Goal: Task Accomplishment & Management: Manage account settings

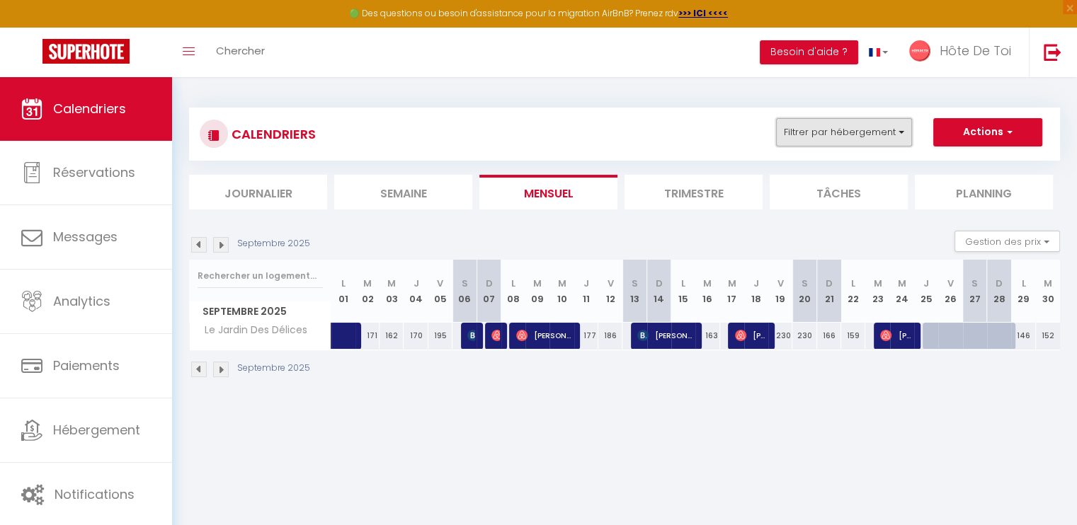
click at [870, 131] on button "Filtrer par hébergement" at bounding box center [844, 132] width 136 height 28
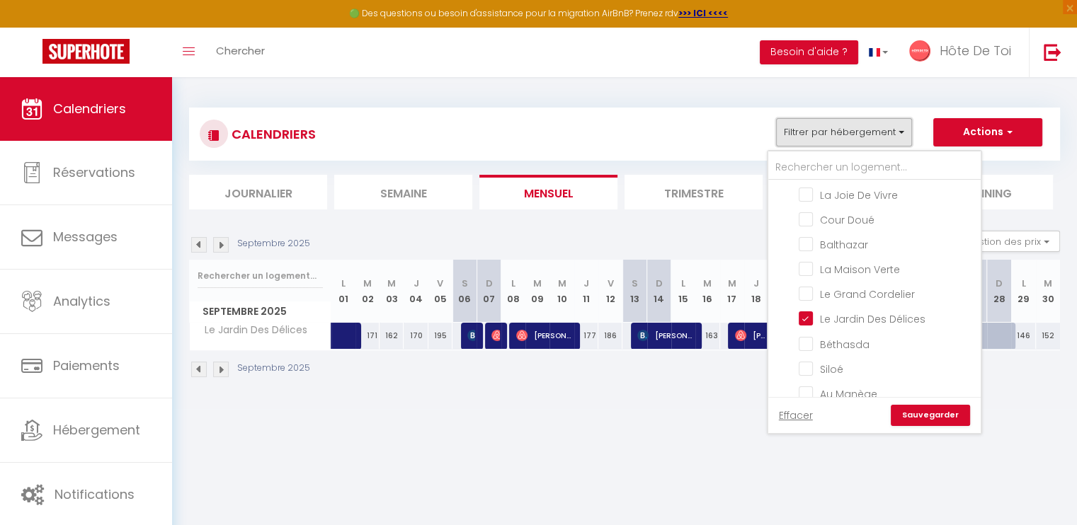
scroll to position [226, 0]
click at [809, 306] on input "Le Jardin Des Délices" at bounding box center [887, 313] width 177 height 14
checkbox input "false"
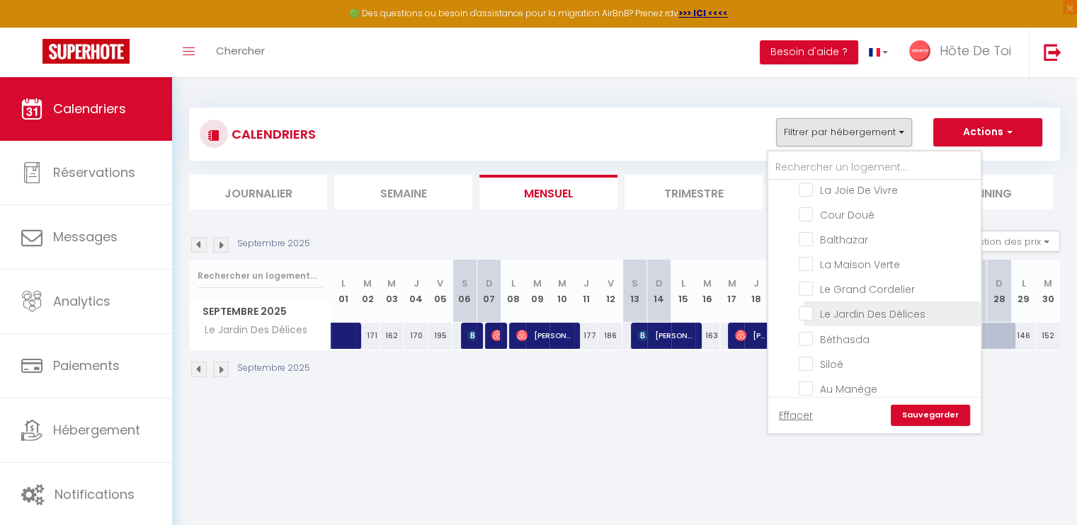
checkbox input "false"
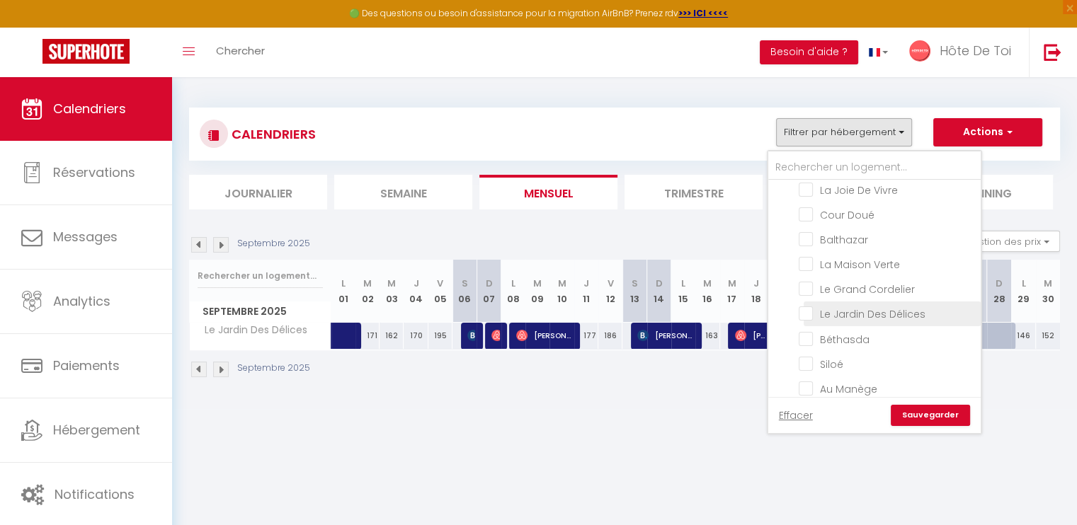
checkbox input "false"
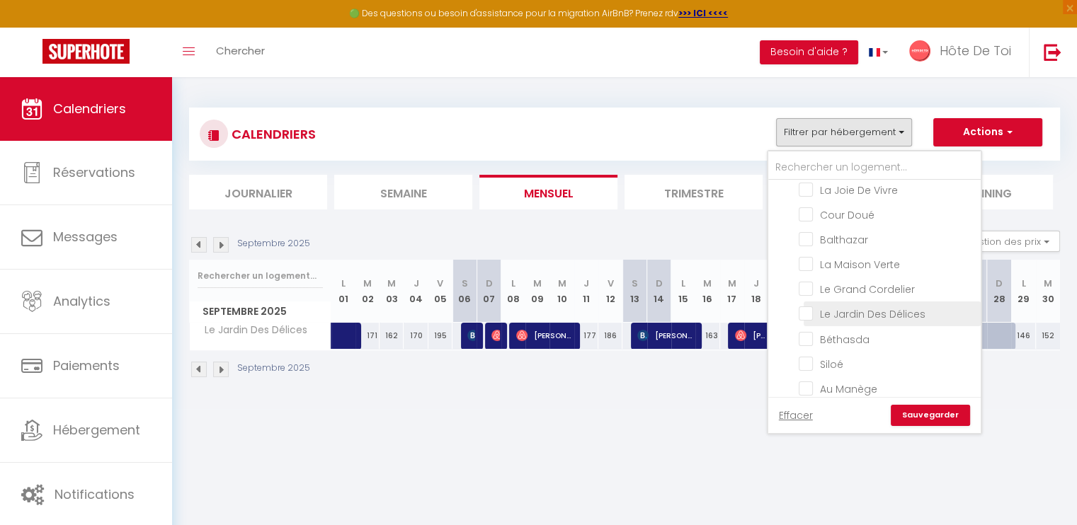
checkbox input "false"
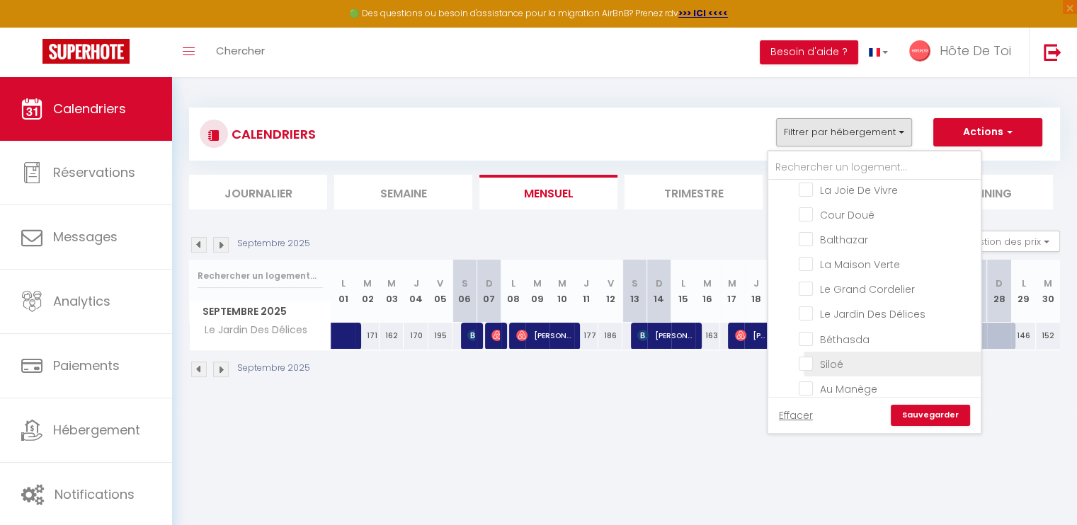
click at [812, 356] on input "Siloé" at bounding box center [887, 363] width 177 height 14
checkbox input "true"
checkbox input "false"
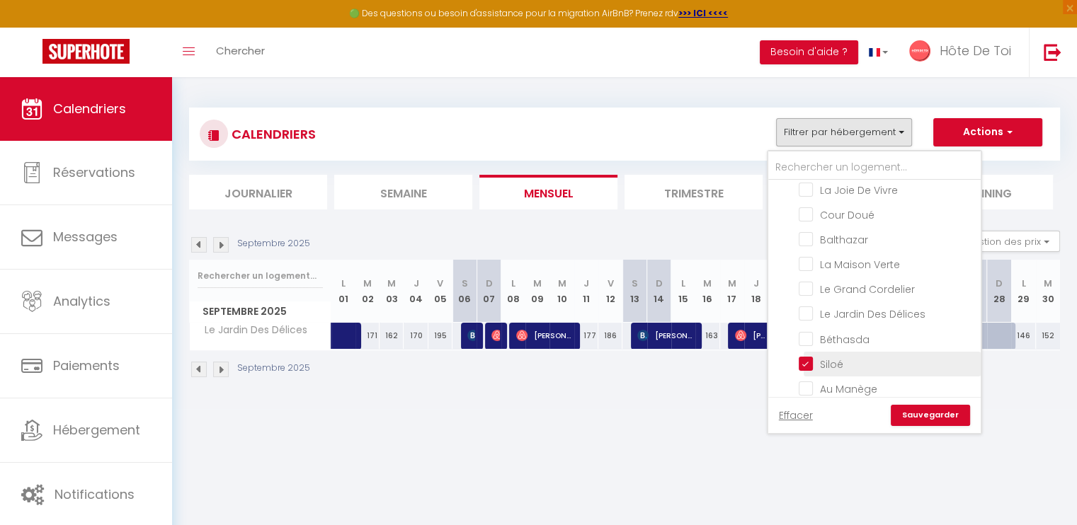
checkbox input "false"
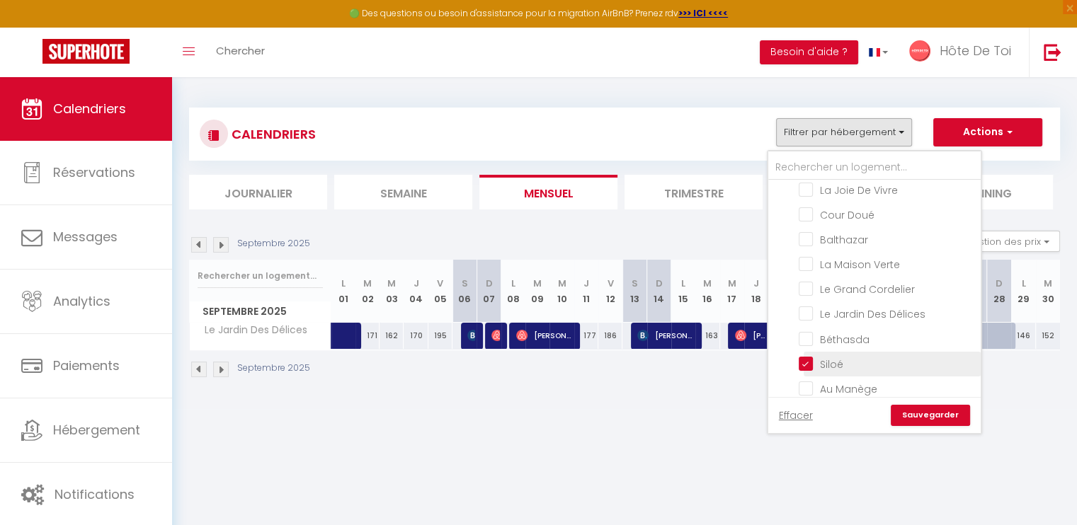
checkbox input "false"
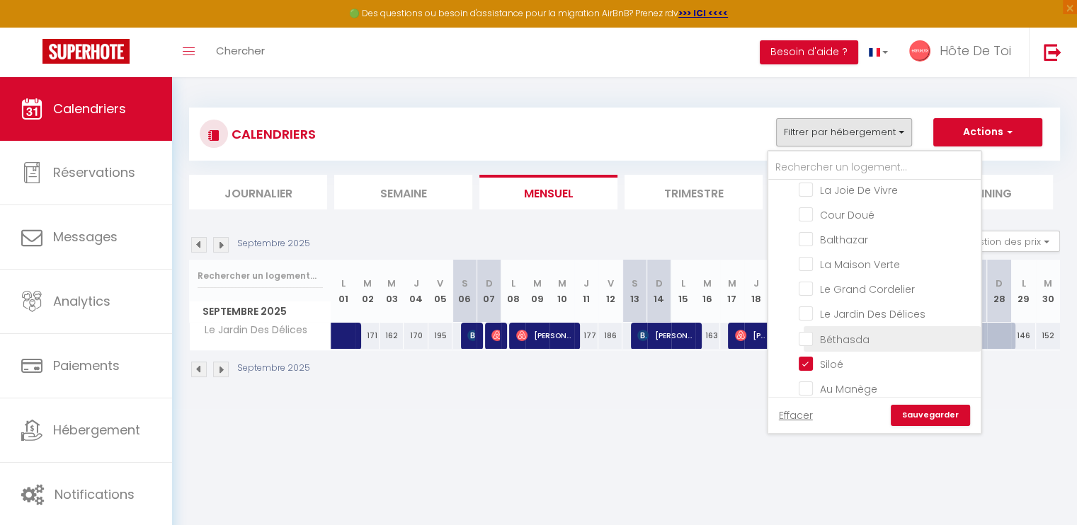
click at [812, 331] on input "Béthasda" at bounding box center [887, 338] width 177 height 14
checkbox input "true"
checkbox input "false"
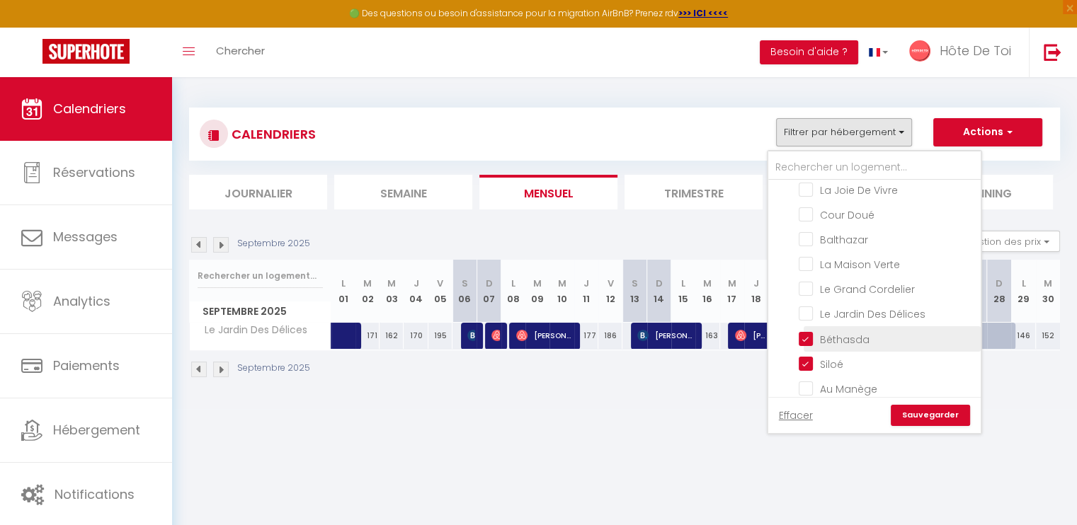
checkbox input "false"
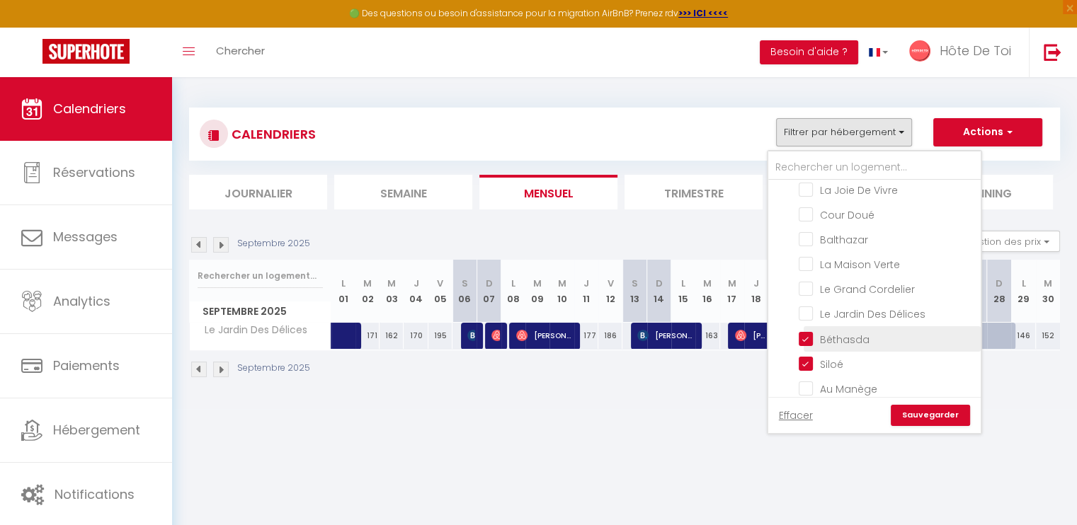
checkbox input "false"
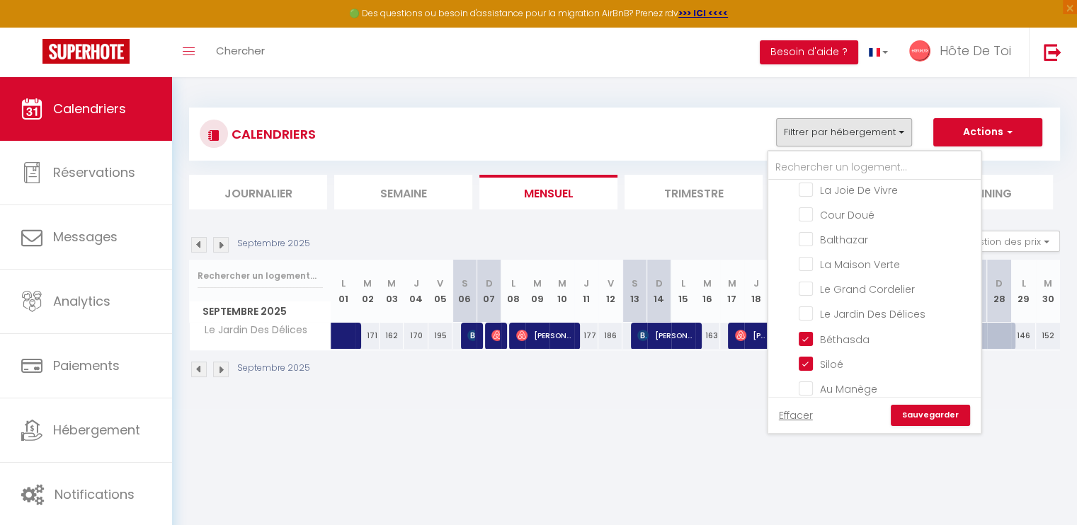
click at [921, 416] on link "Sauvegarder" at bounding box center [930, 415] width 79 height 21
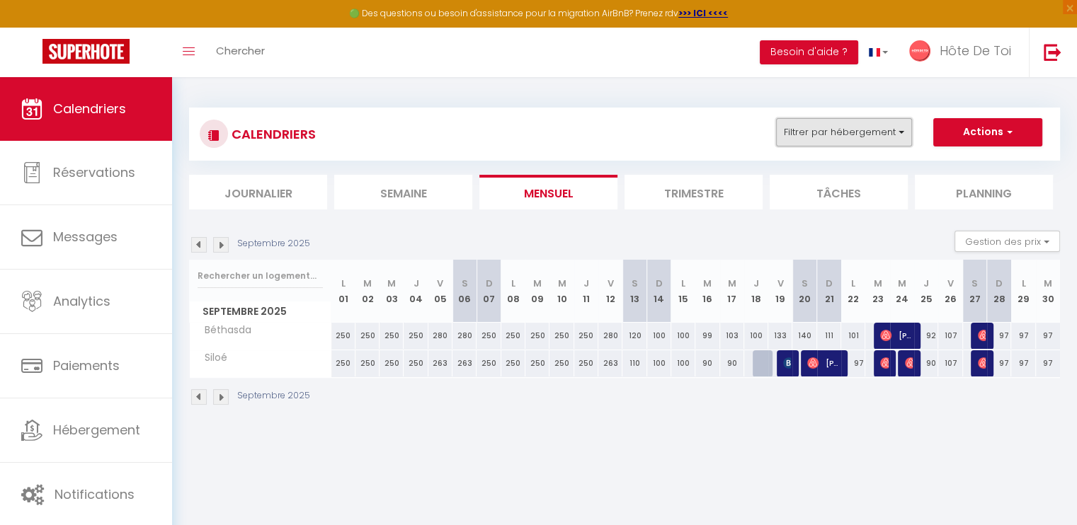
click at [875, 120] on button "Filtrer par hébergement" at bounding box center [844, 132] width 136 height 28
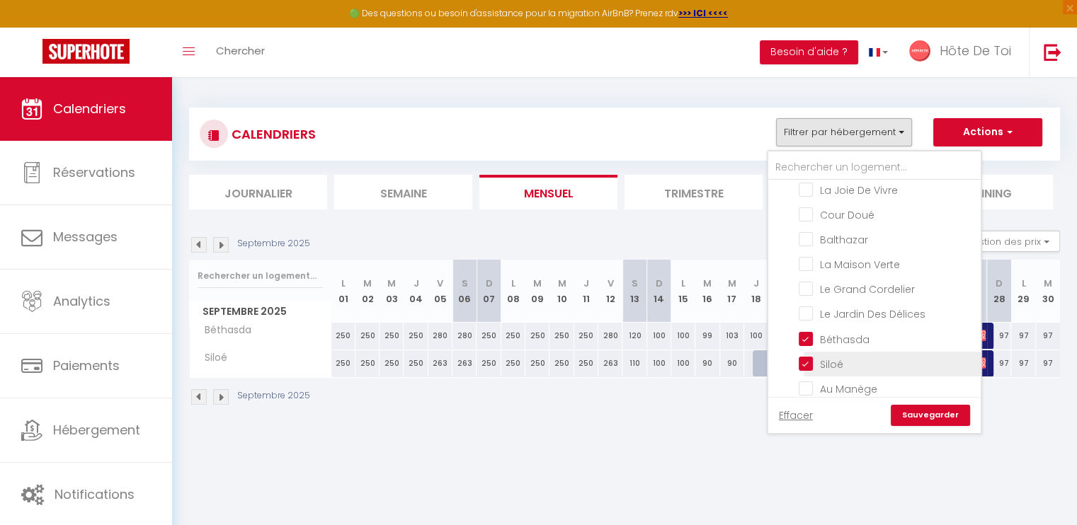
click at [806, 356] on input "Siloé" at bounding box center [887, 363] width 177 height 14
checkbox input "false"
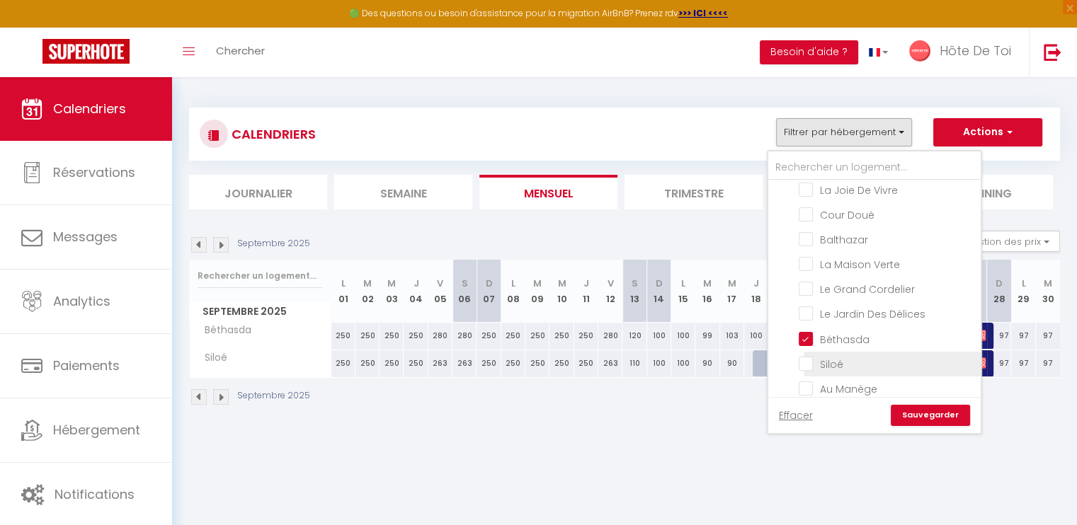
checkbox input "false"
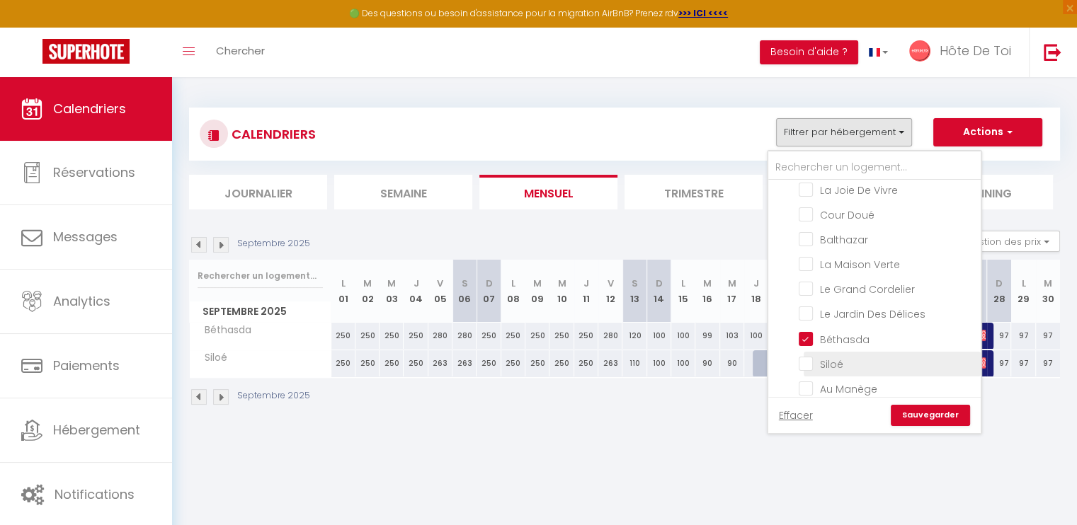
checkbox input "false"
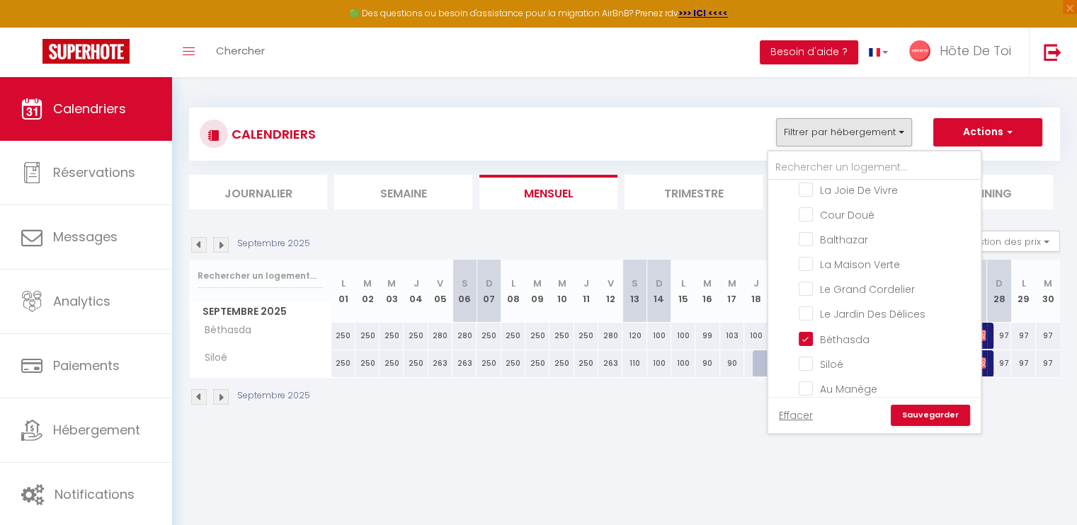
click at [913, 417] on link "Sauvegarder" at bounding box center [930, 415] width 79 height 21
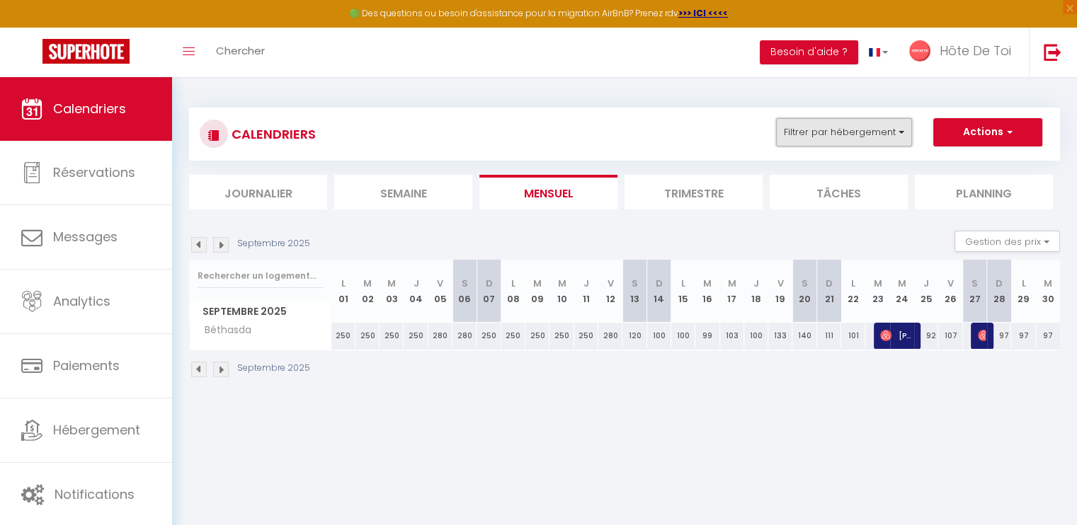
click at [882, 125] on button "Filtrer par hébergement" at bounding box center [844, 132] width 136 height 28
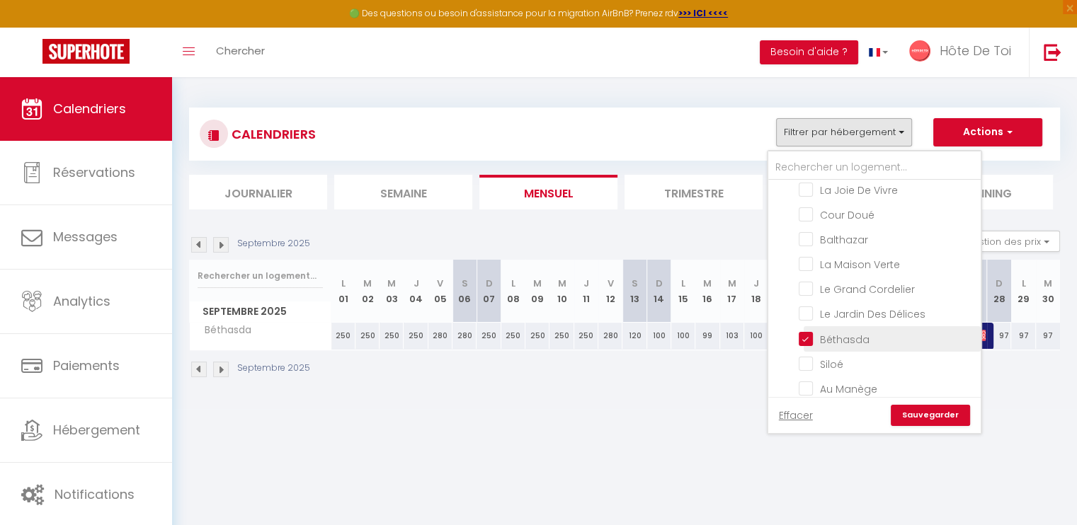
click at [804, 331] on input "Béthasda" at bounding box center [887, 338] width 177 height 14
checkbox input "false"
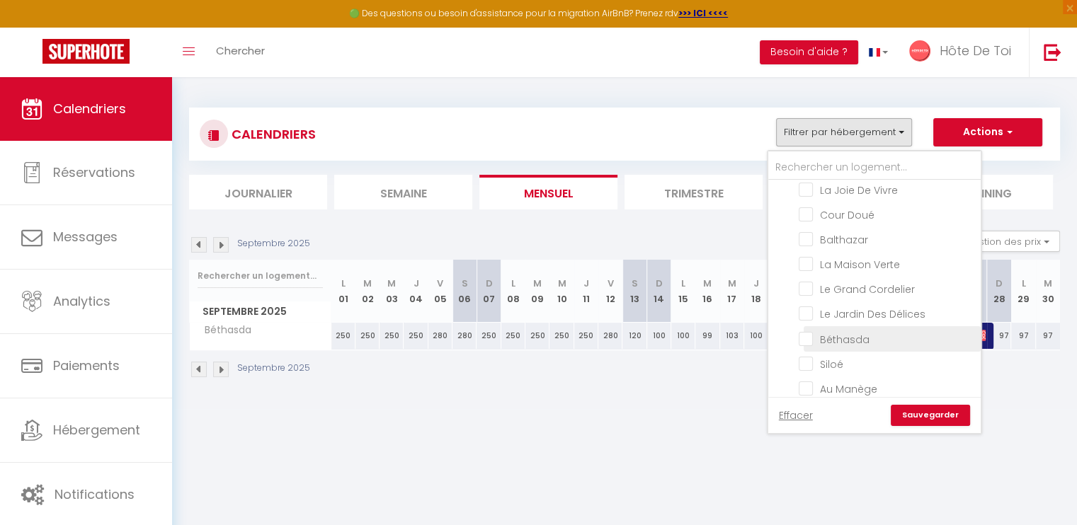
checkbox input "false"
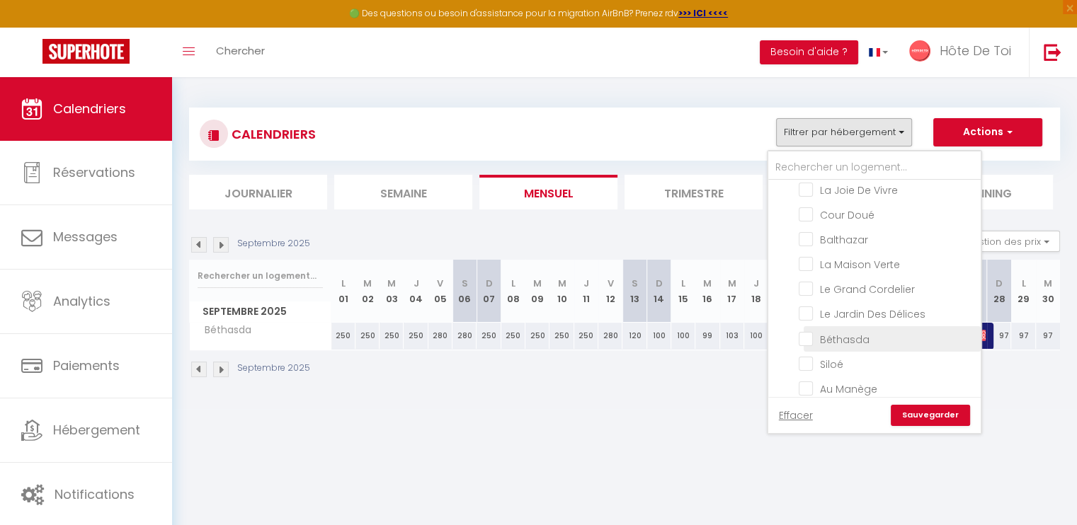
checkbox input "false"
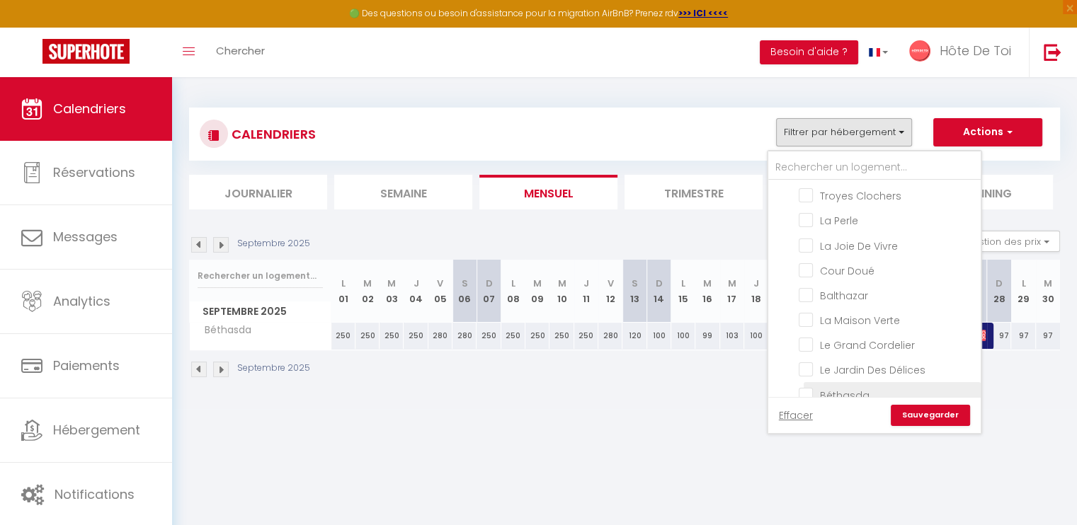
scroll to position [0, 0]
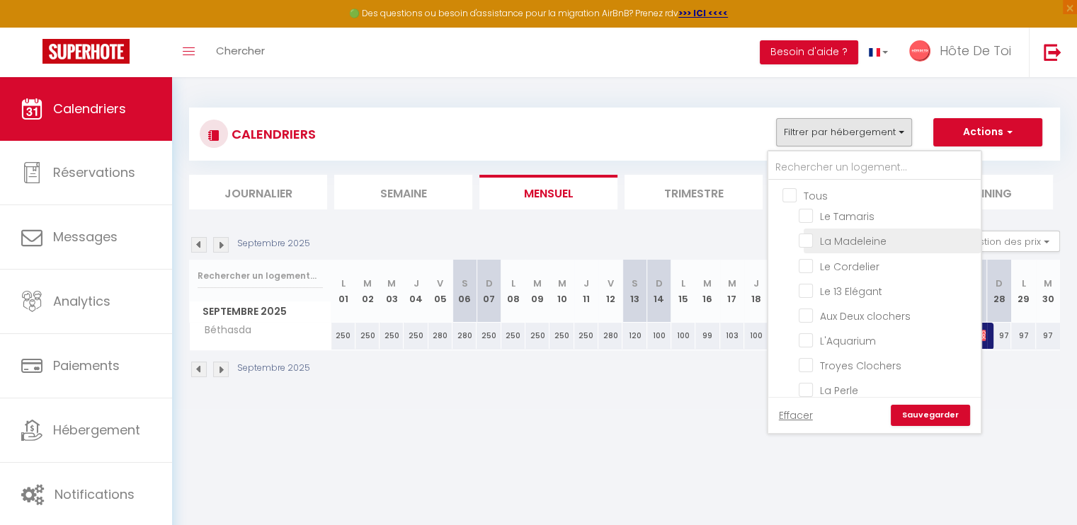
click at [814, 236] on input "La Madeleine" at bounding box center [887, 240] width 177 height 14
checkbox input "true"
checkbox input "false"
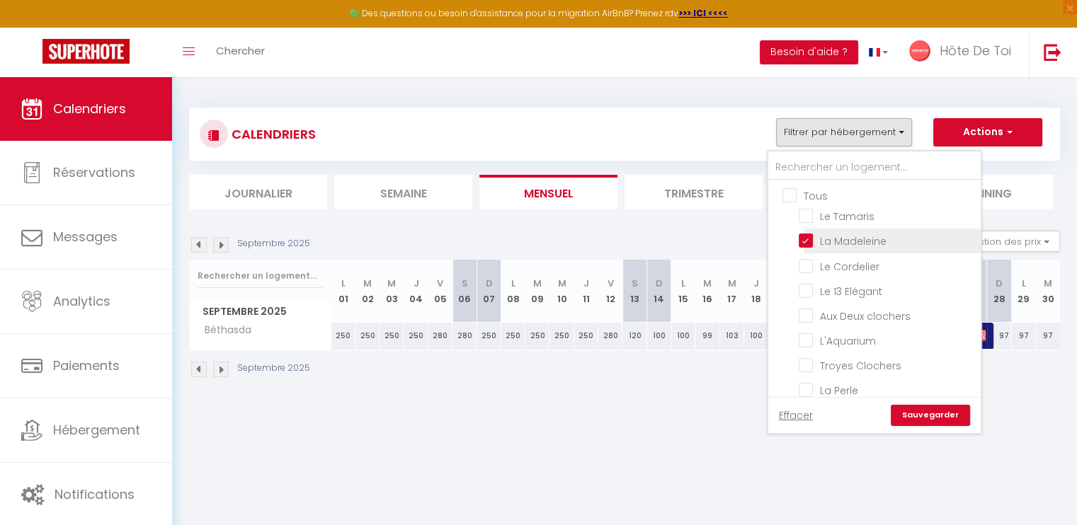
checkbox input "false"
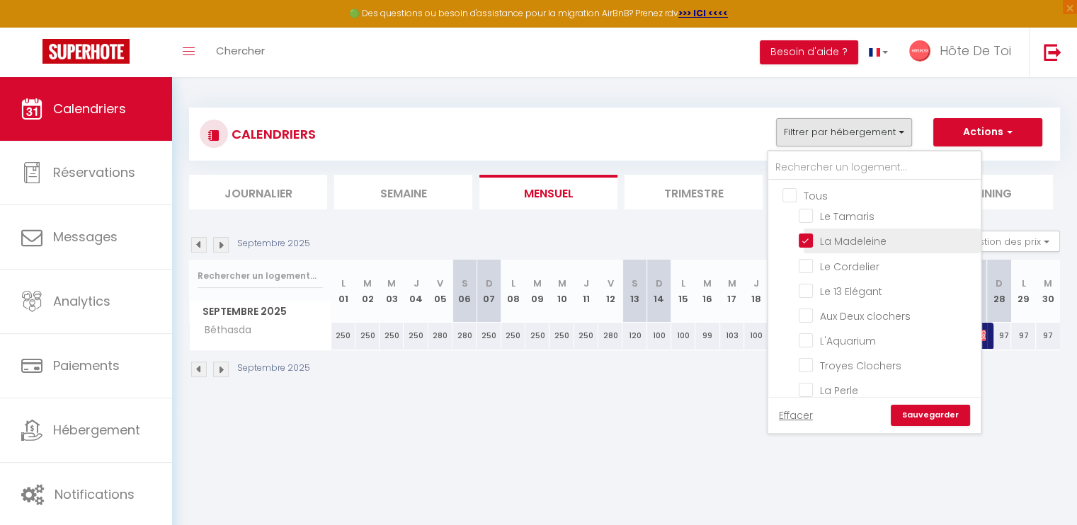
checkbox input "false"
click at [921, 413] on link "Sauvegarder" at bounding box center [930, 415] width 79 height 21
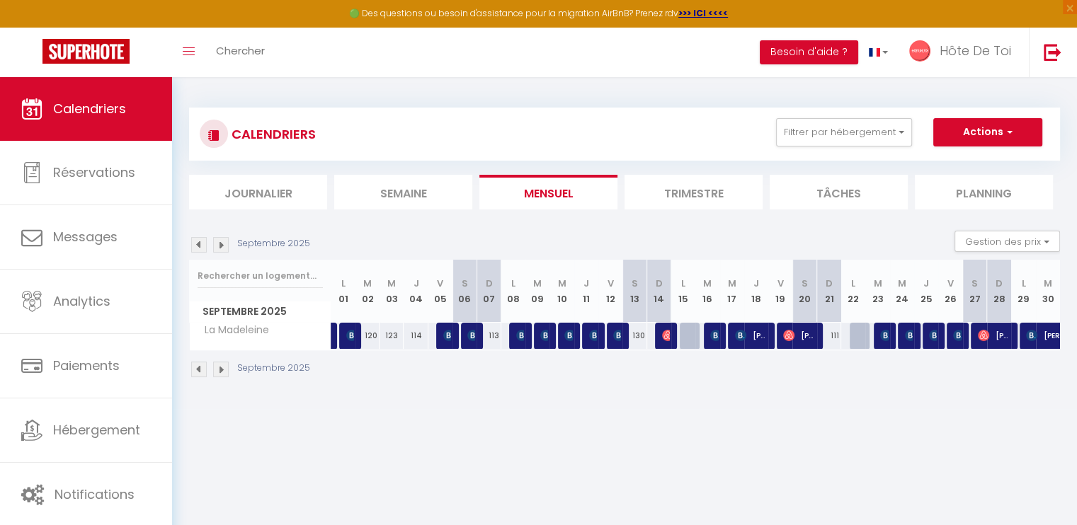
click at [223, 247] on img at bounding box center [221, 245] width 16 height 16
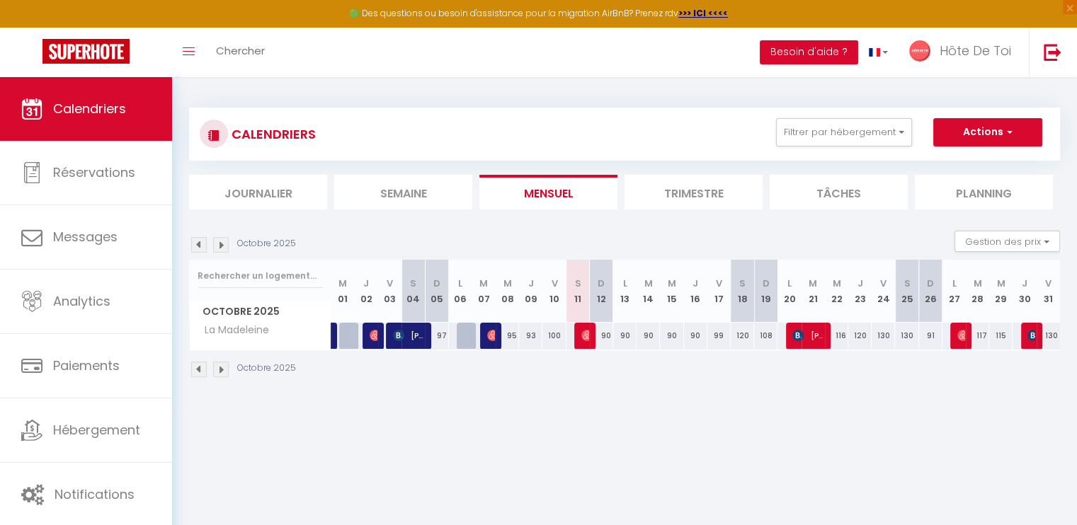
click at [200, 243] on img at bounding box center [199, 245] width 16 height 16
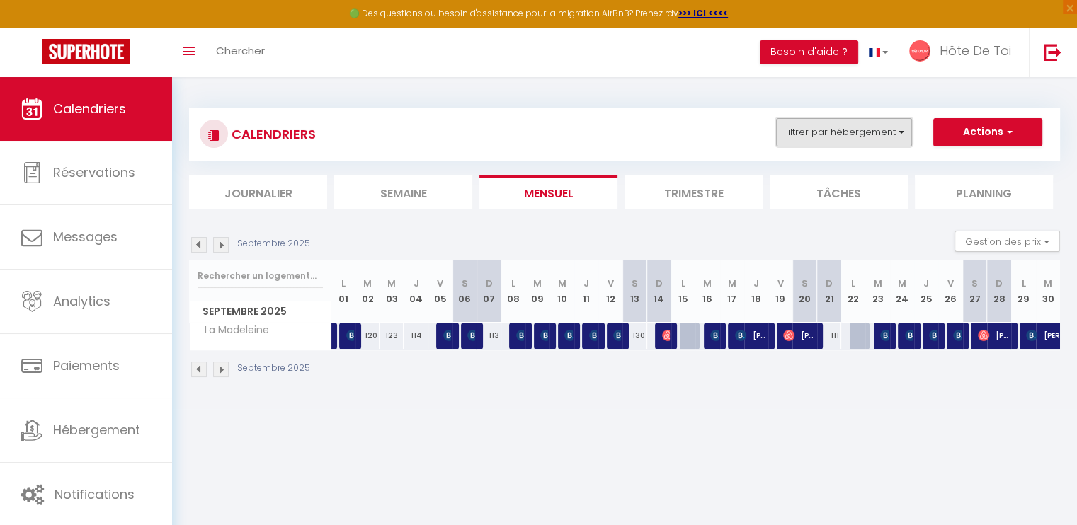
click at [892, 137] on button "Filtrer par hébergement" at bounding box center [844, 132] width 136 height 28
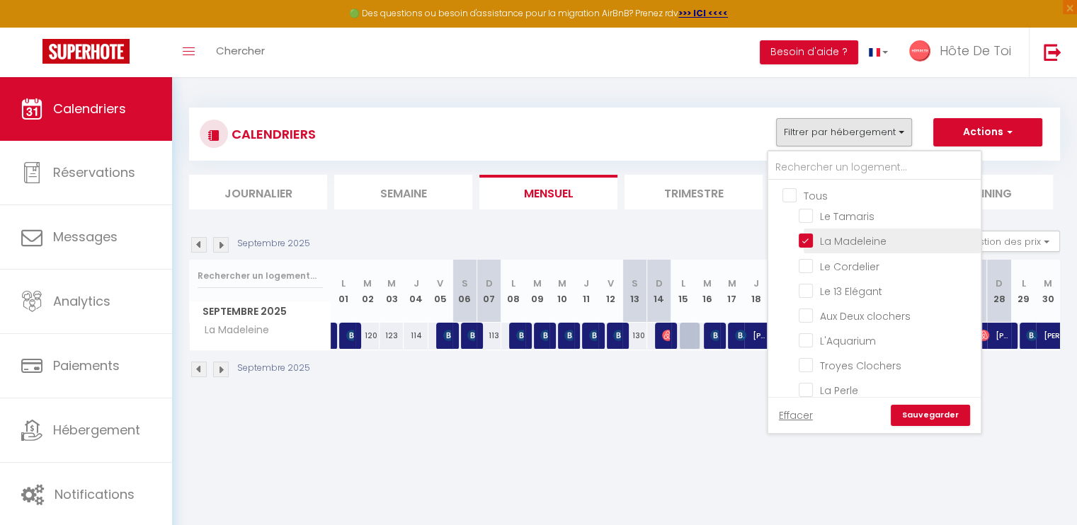
click at [812, 241] on input "La Madeleine" at bounding box center [887, 240] width 177 height 14
checkbox input "false"
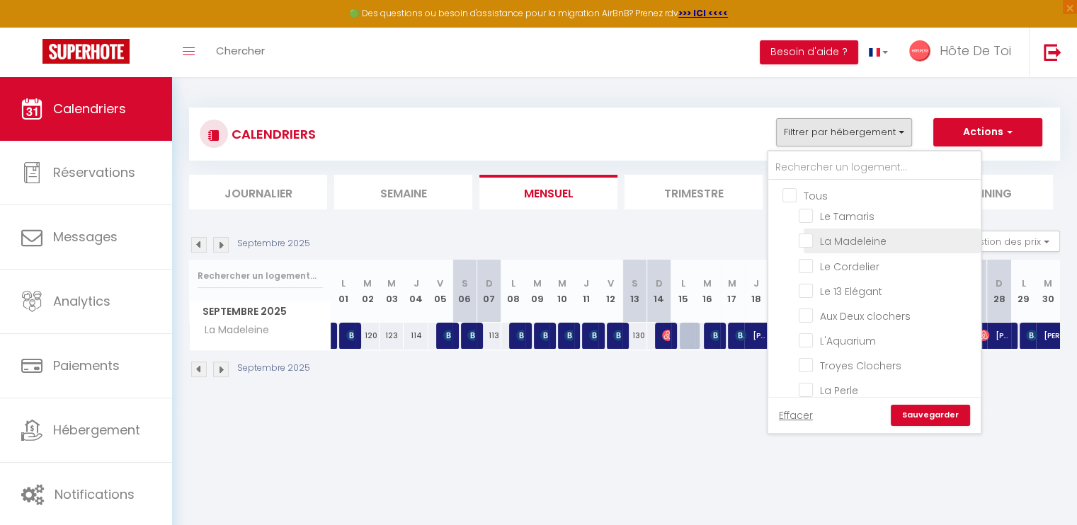
checkbox input "false"
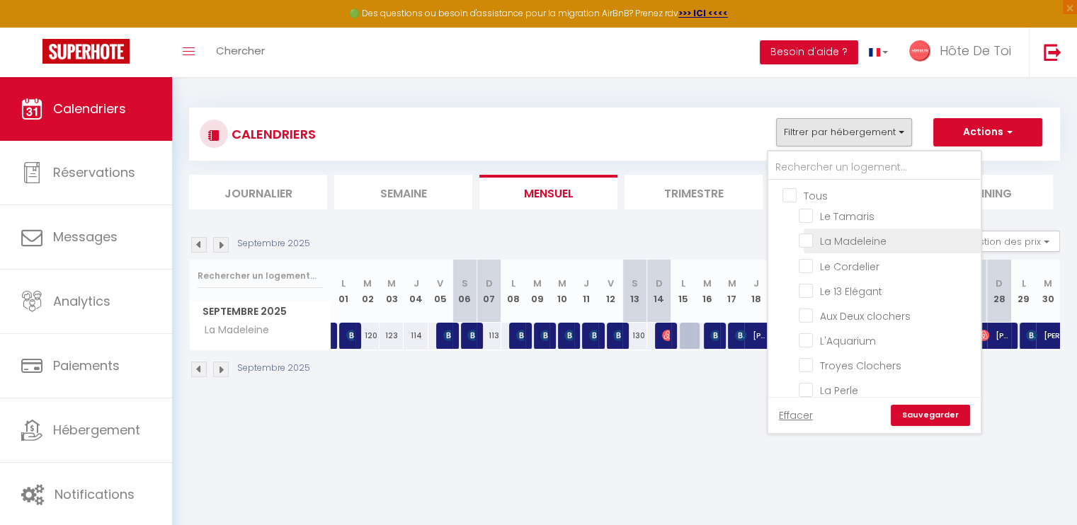
checkbox input "false"
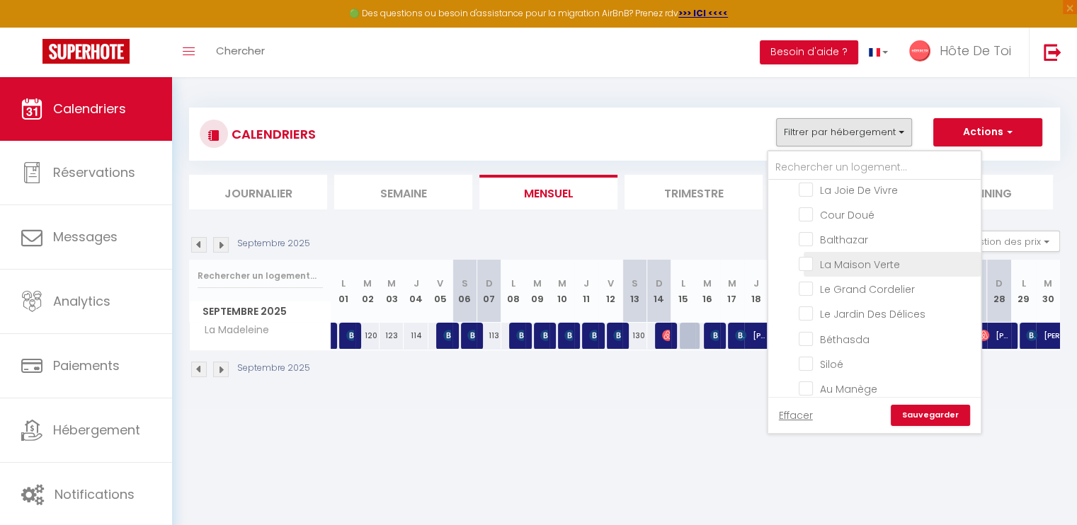
click at [809, 256] on input "La Maison Verte" at bounding box center [887, 263] width 177 height 14
checkbox input "true"
checkbox input "false"
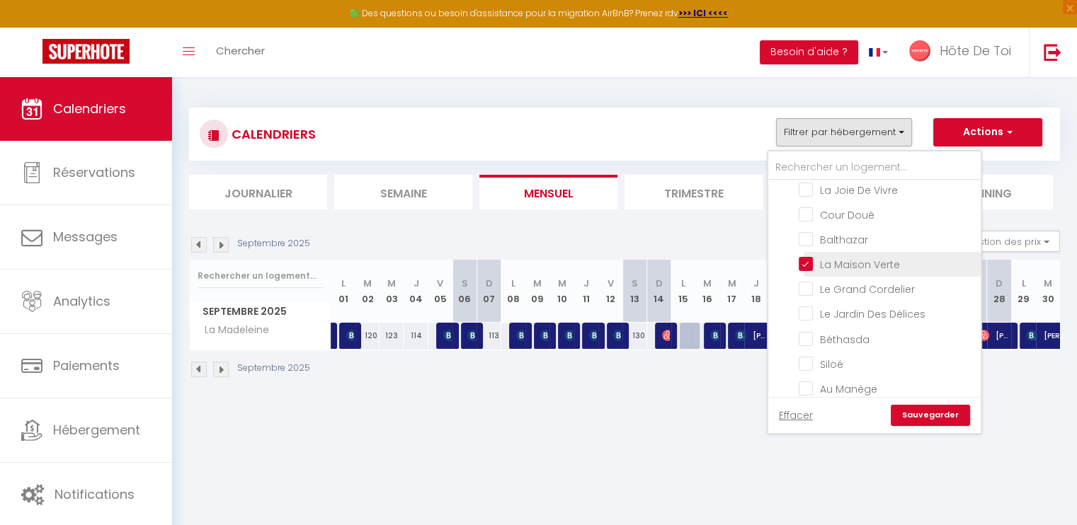
checkbox input "false"
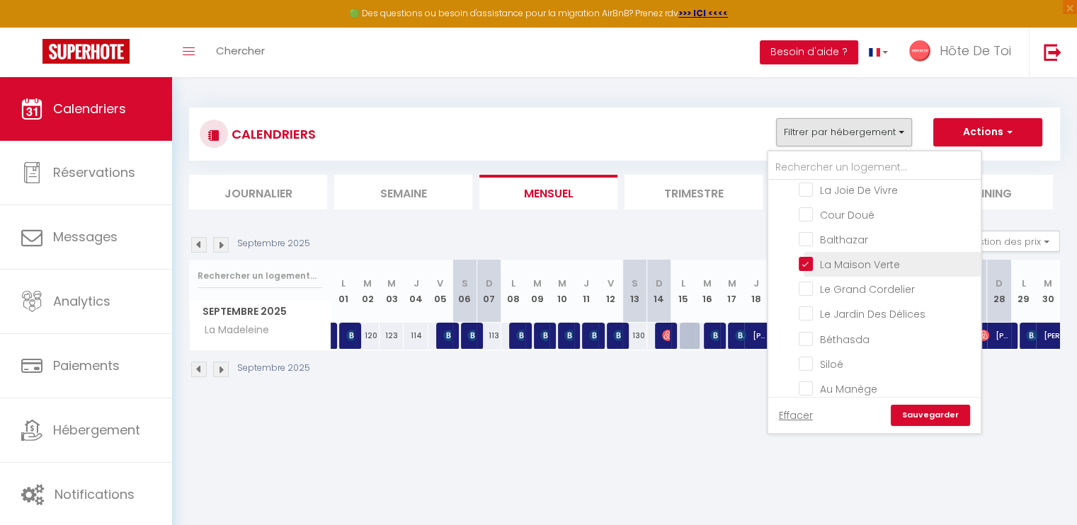
checkbox input "false"
click at [938, 416] on link "Sauvegarder" at bounding box center [930, 415] width 79 height 21
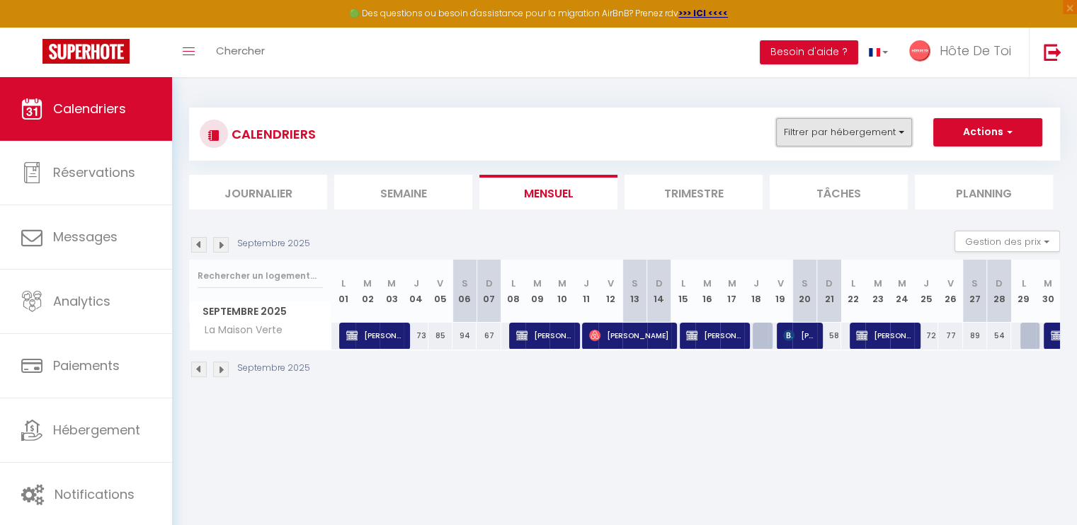
click at [857, 130] on button "Filtrer par hébergement" at bounding box center [844, 132] width 136 height 28
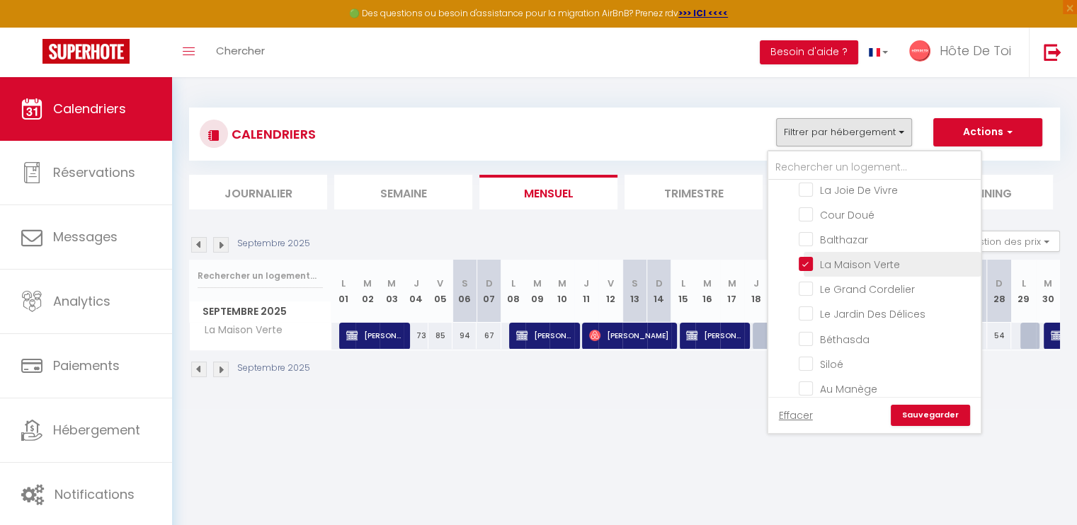
click at [807, 256] on input "La Maison Verte" at bounding box center [887, 263] width 177 height 14
checkbox input "false"
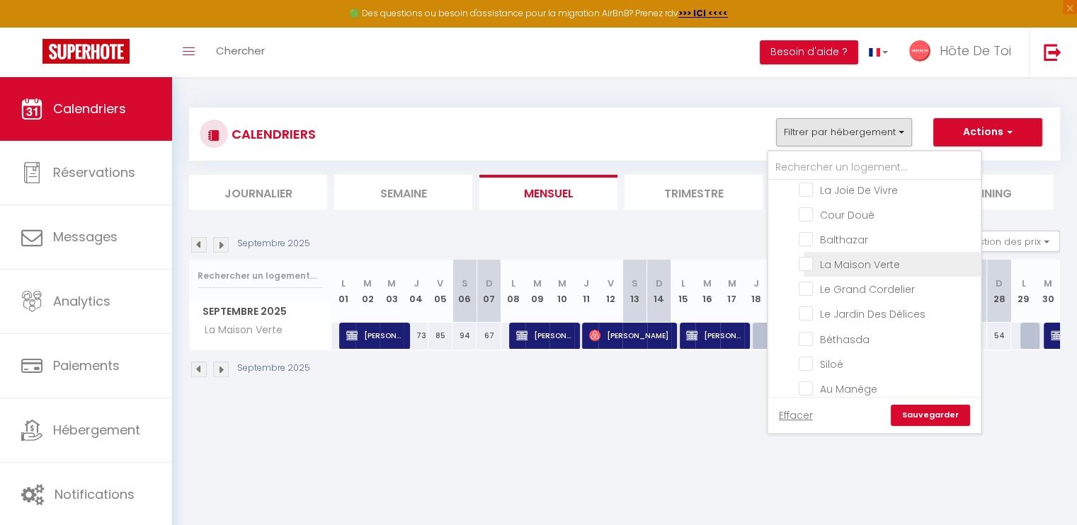
checkbox input "false"
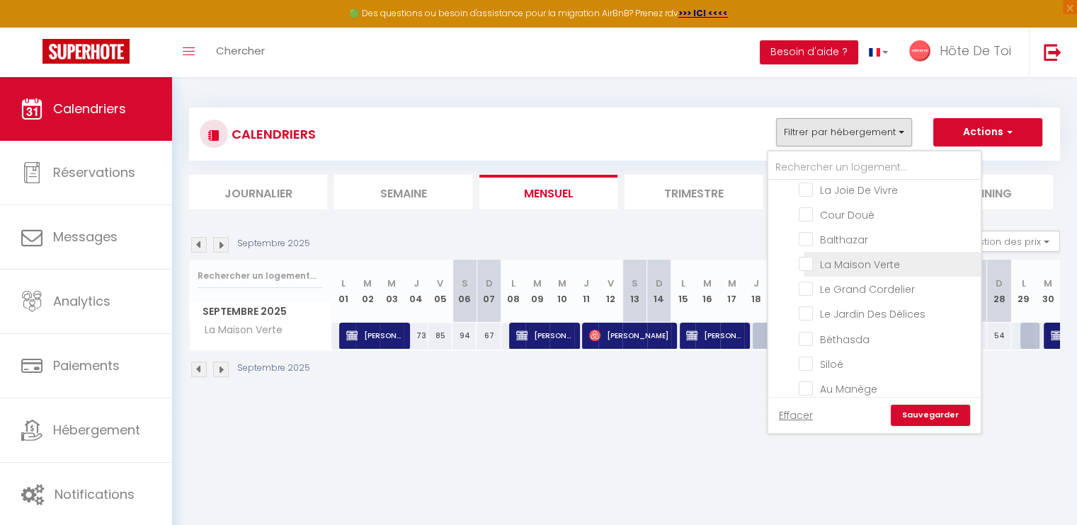
checkbox input "false"
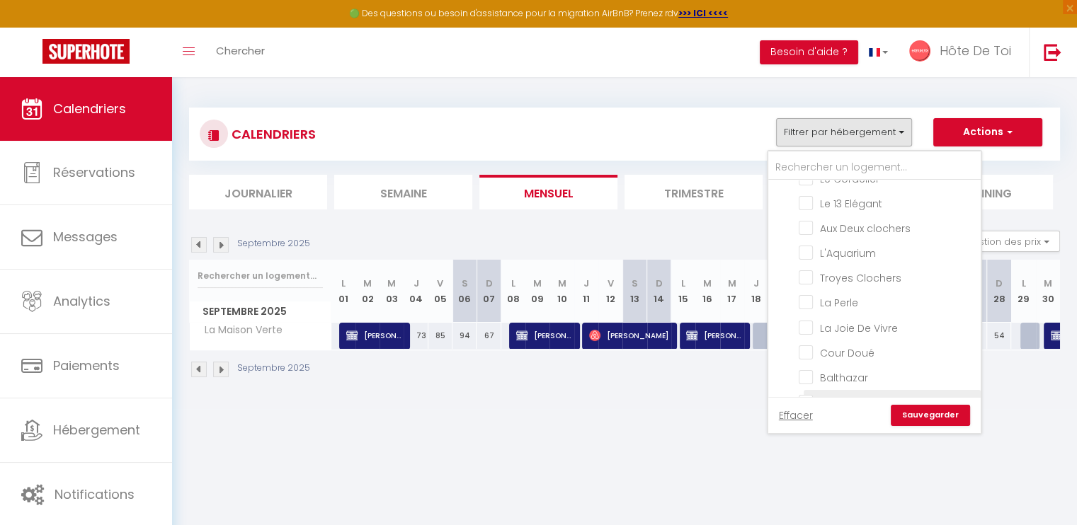
scroll to position [0, 0]
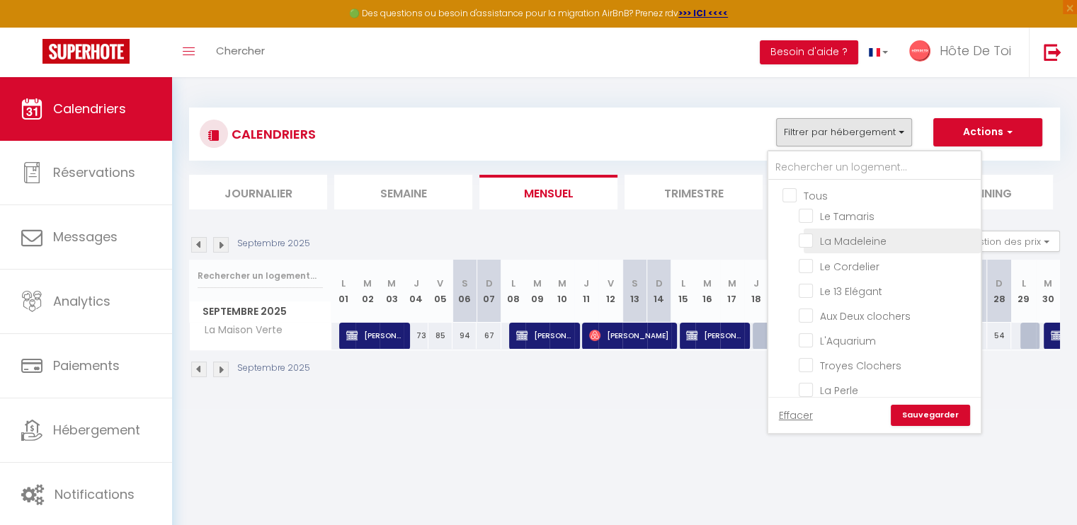
click at [807, 234] on input "La Madeleine" at bounding box center [887, 240] width 177 height 14
checkbox input "true"
checkbox input "false"
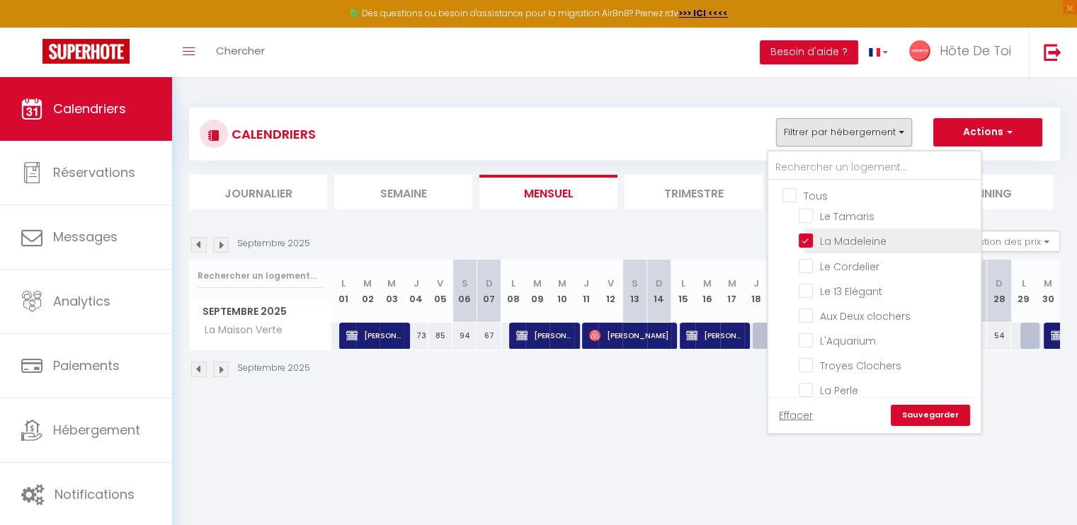
checkbox input "false"
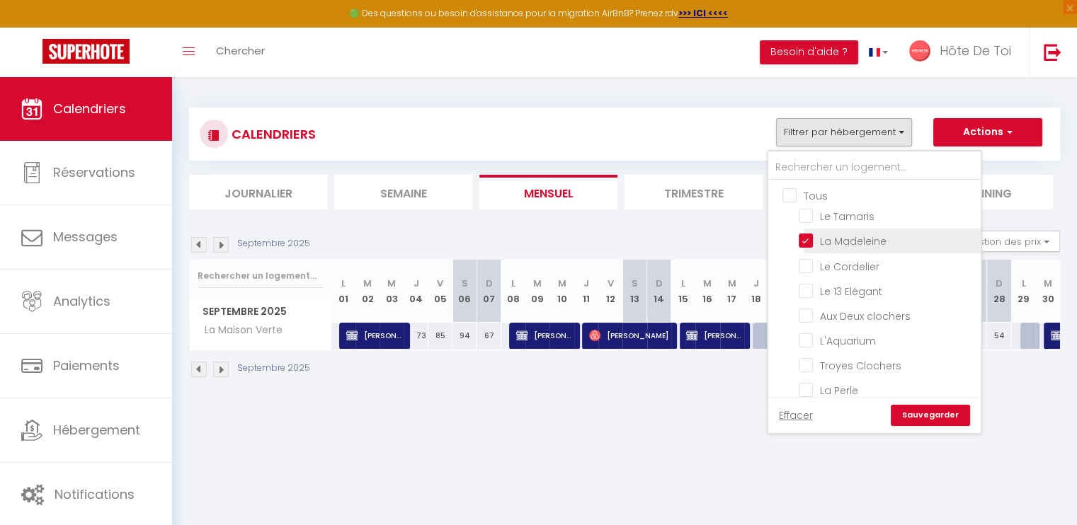
checkbox input "false"
click at [929, 416] on link "Sauvegarder" at bounding box center [930, 415] width 79 height 21
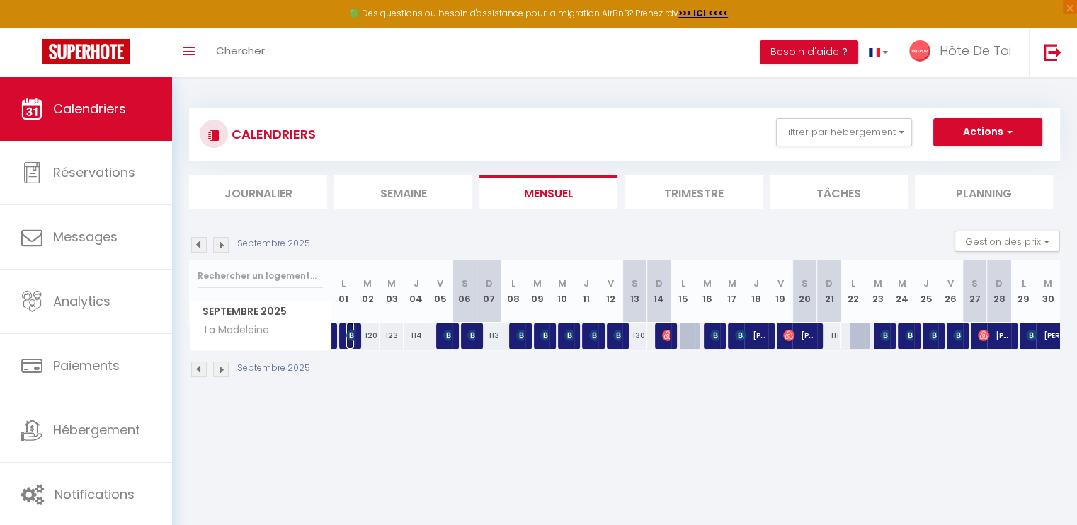
click at [346, 334] on img at bounding box center [351, 335] width 11 height 11
select select "OK"
select select "KO"
select select "0"
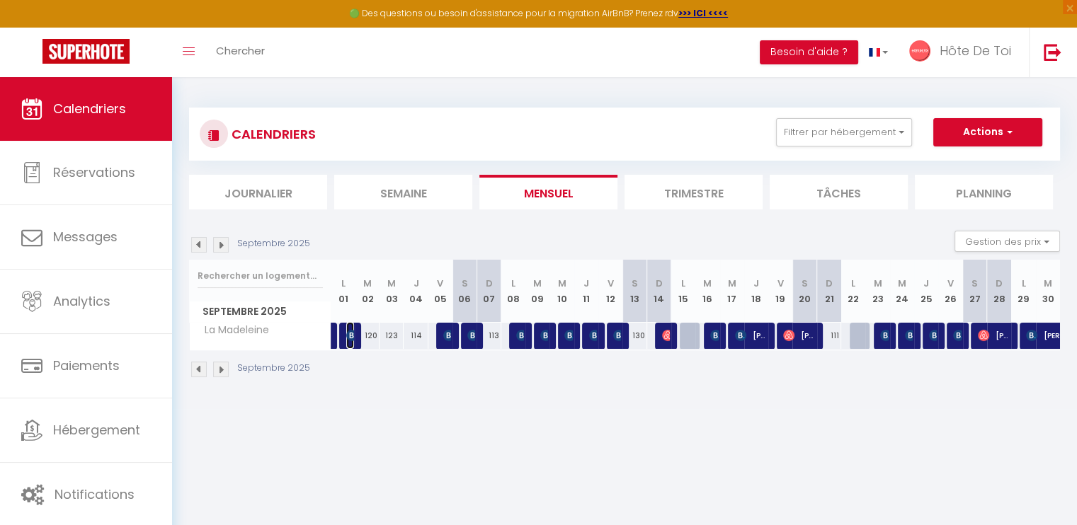
select select "1"
select select
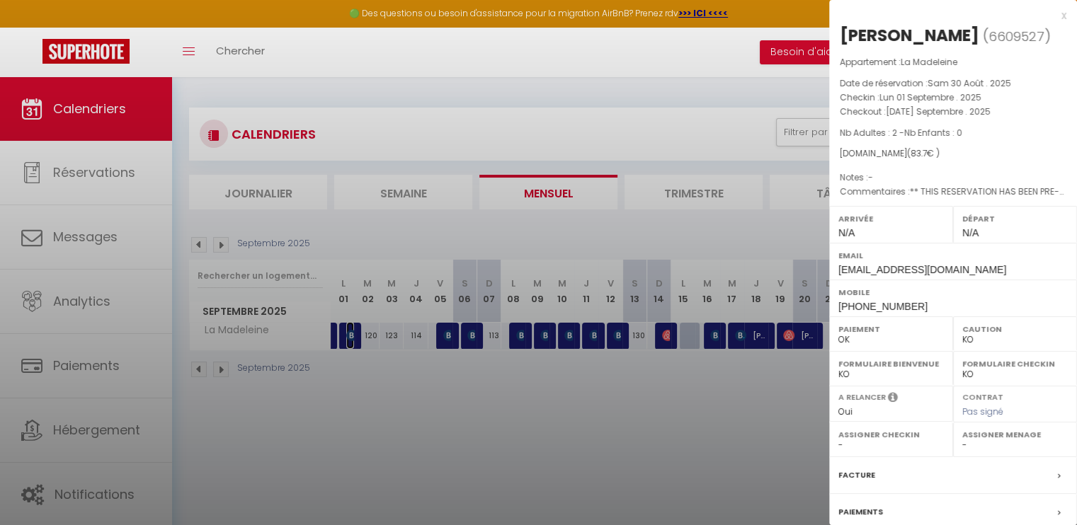
select select "15591"
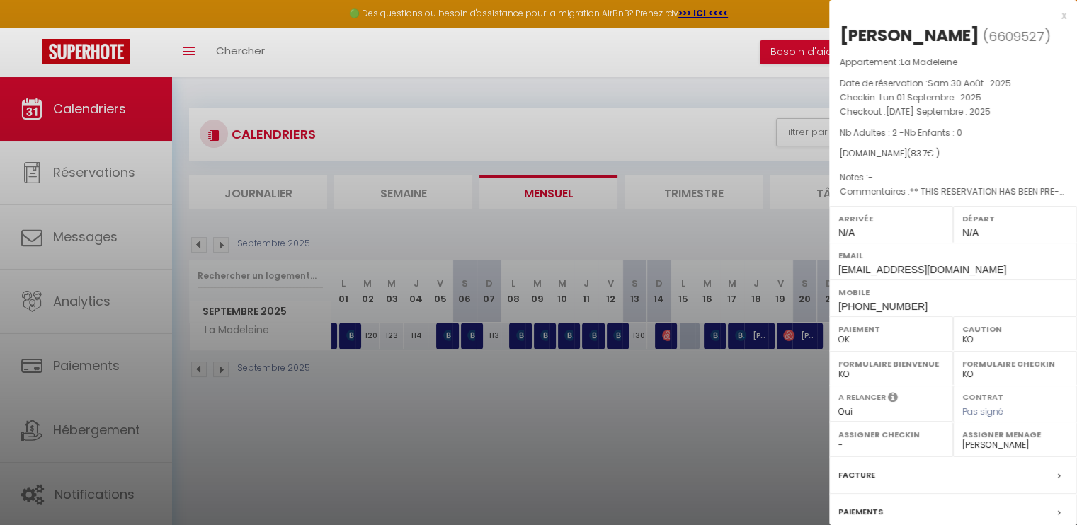
click at [582, 213] on div at bounding box center [538, 262] width 1077 height 525
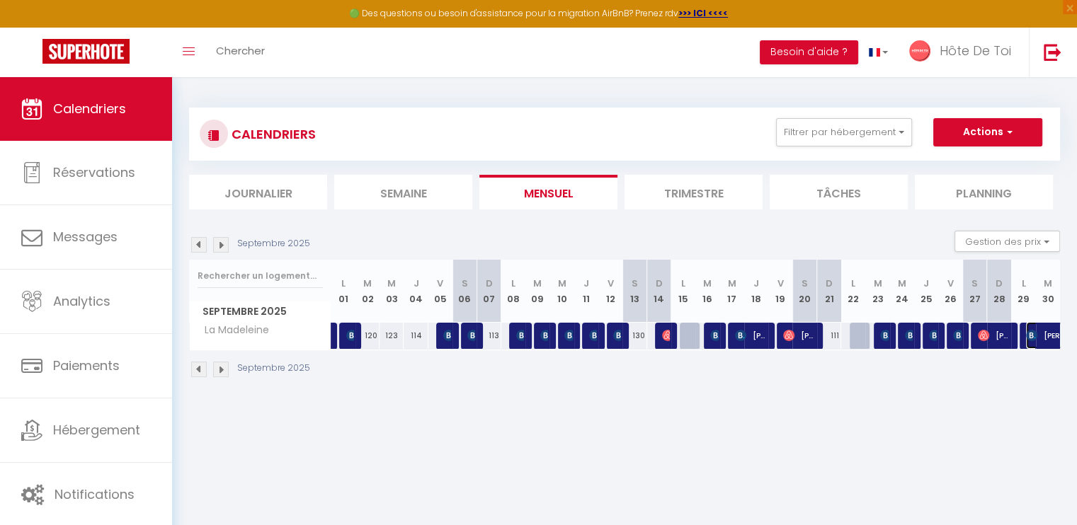
click at [1045, 339] on span "[PERSON_NAME]" at bounding box center [1058, 335] width 65 height 27
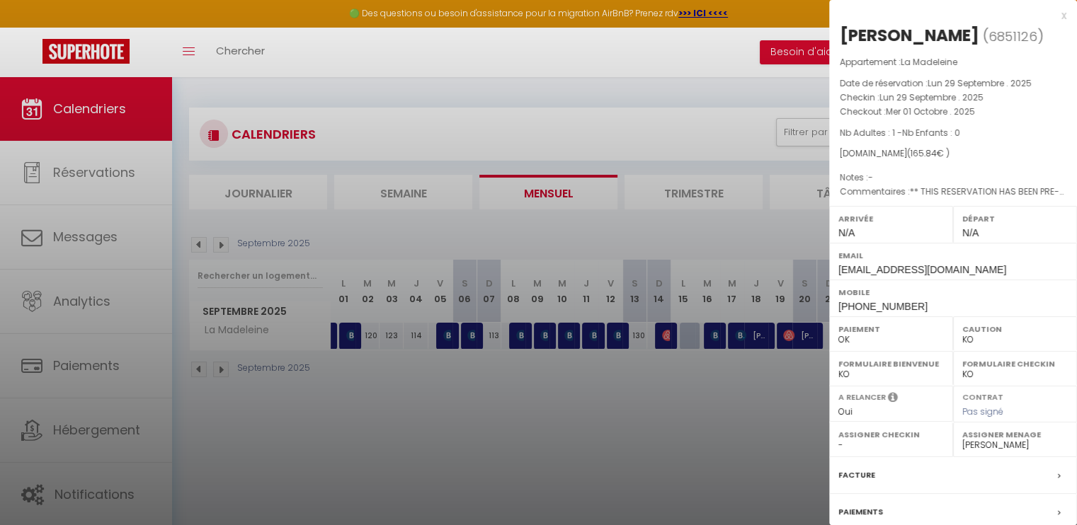
click at [643, 155] on div at bounding box center [538, 262] width 1077 height 525
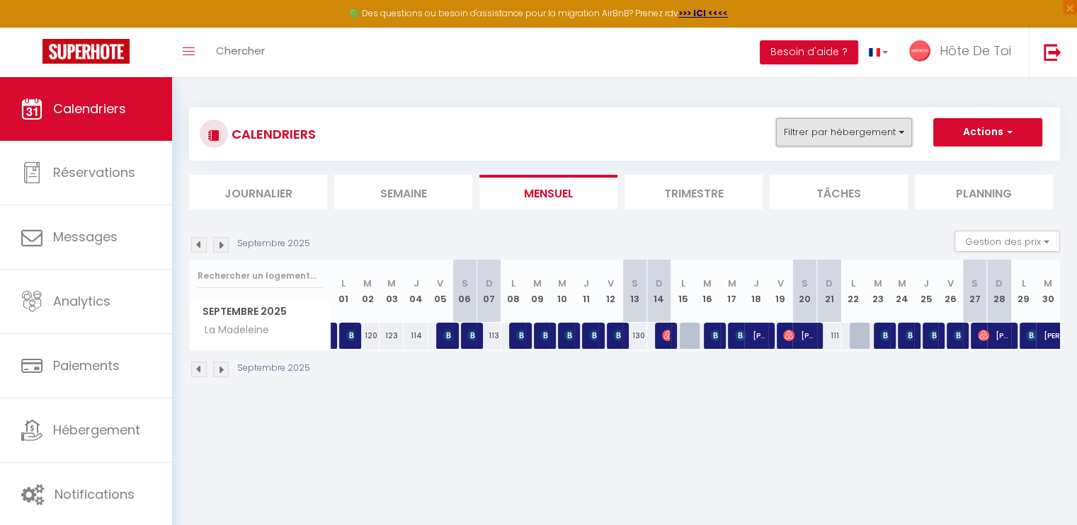
click at [892, 132] on button "Filtrer par hébergement" at bounding box center [844, 132] width 136 height 28
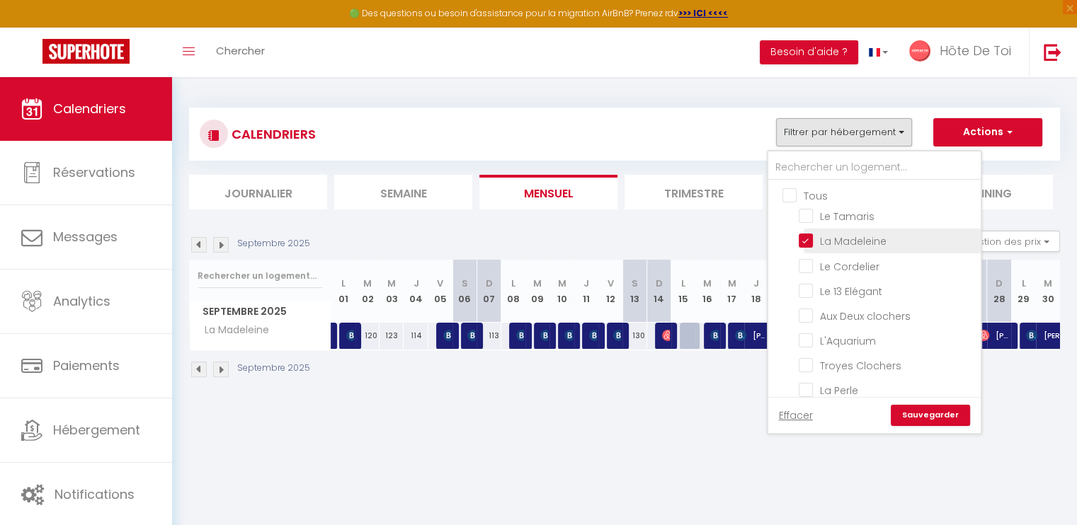
click at [805, 237] on input "La Madeleine" at bounding box center [887, 240] width 177 height 14
checkbox input "false"
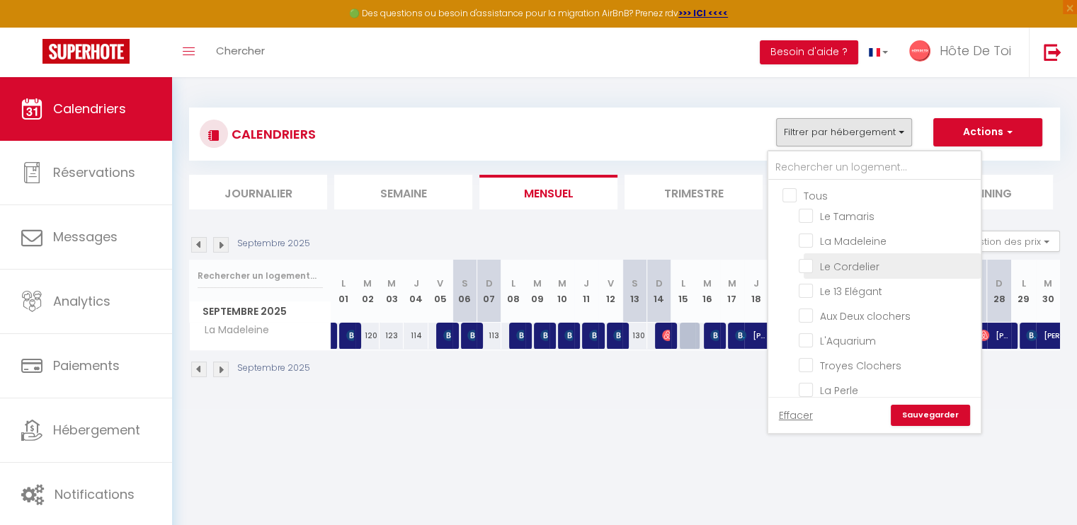
checkbox input "false"
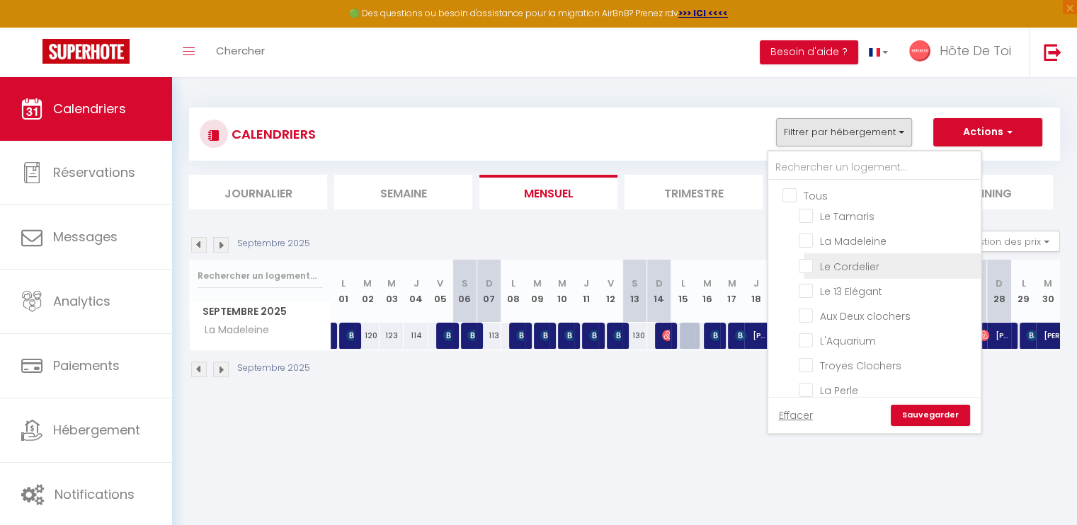
checkbox input "false"
click at [809, 256] on input "La Maison Verte" at bounding box center [887, 263] width 177 height 14
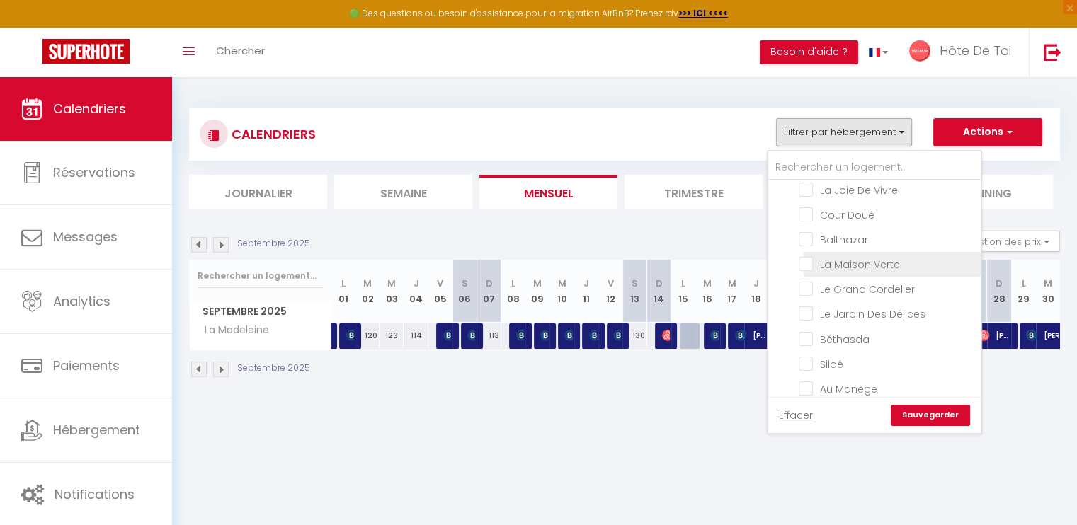
checkbox input "true"
checkbox input "false"
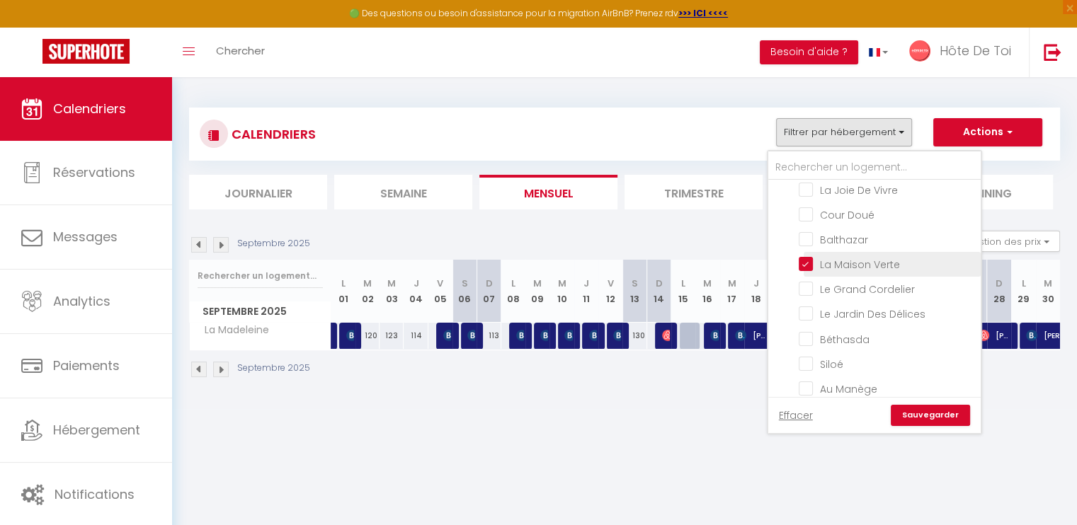
checkbox input "false"
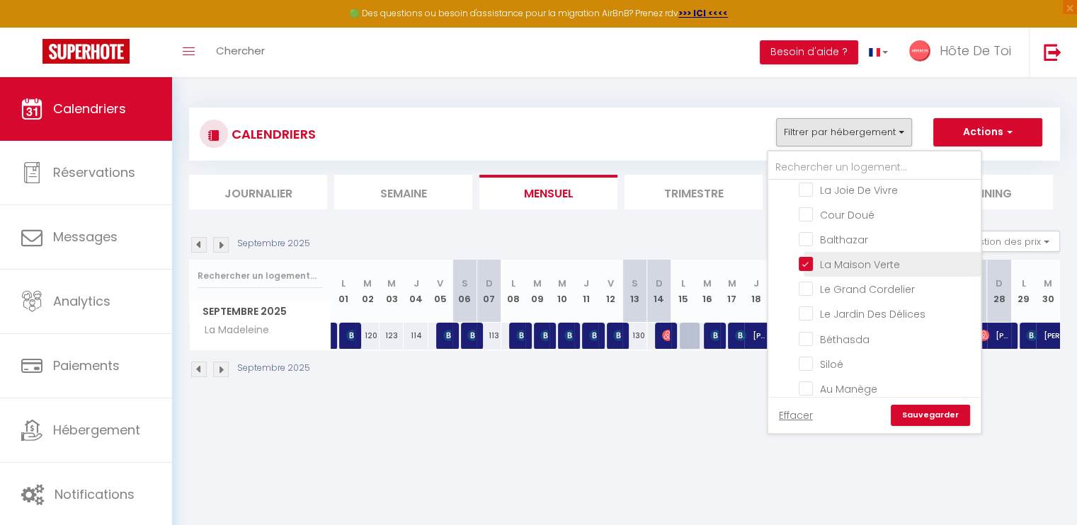
checkbox input "false"
click at [933, 416] on link "Sauvegarder" at bounding box center [930, 415] width 79 height 21
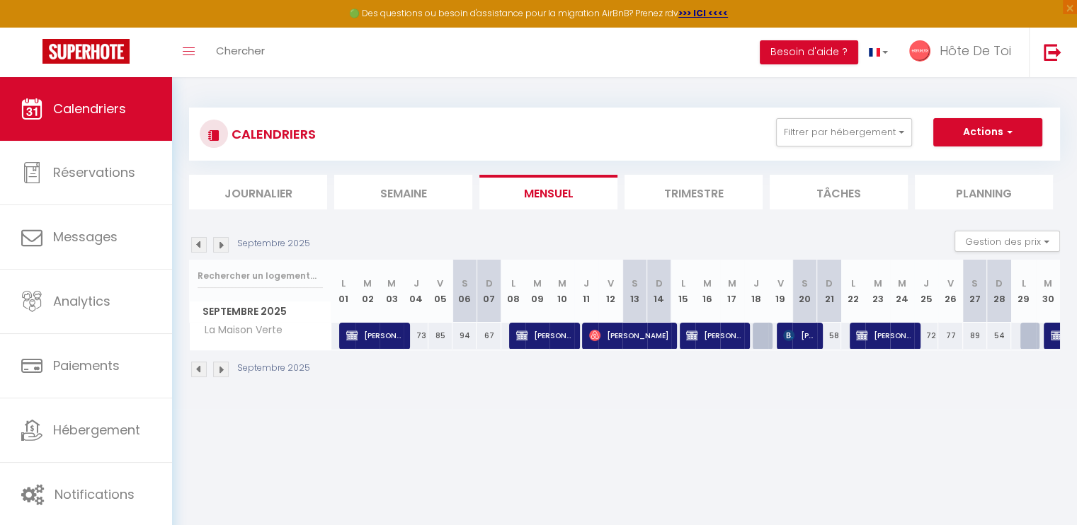
click at [224, 244] on img at bounding box center [221, 245] width 16 height 16
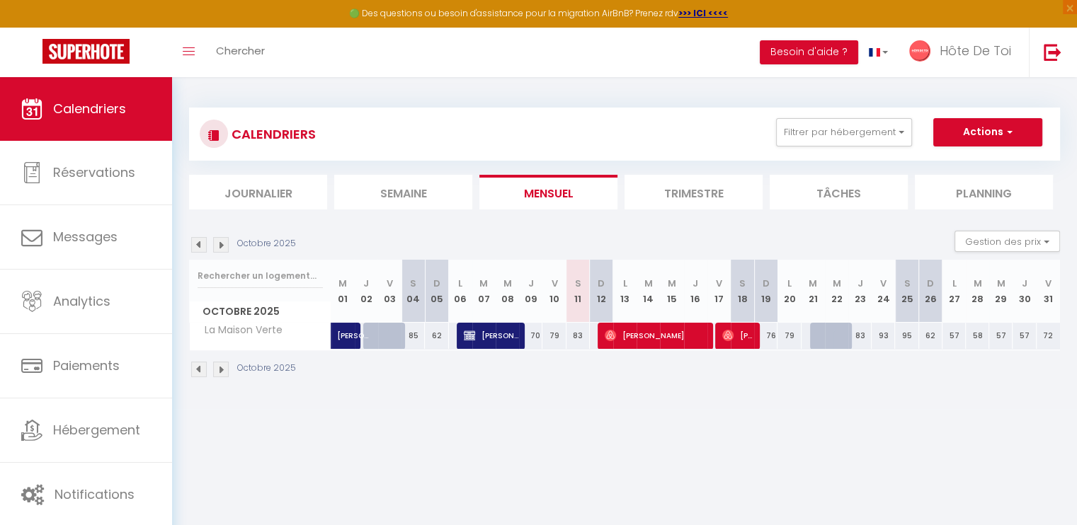
click at [224, 244] on img at bounding box center [221, 245] width 16 height 16
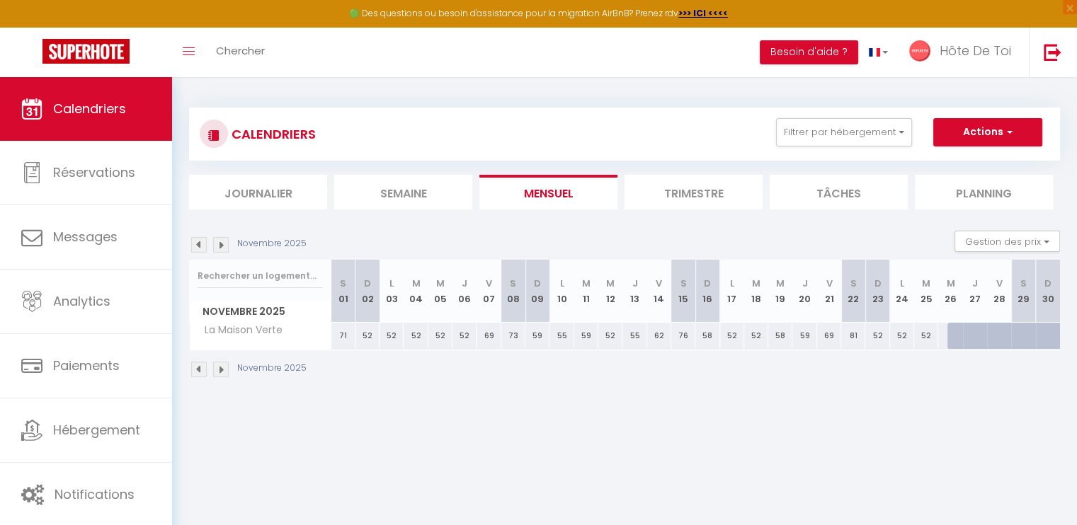
click at [195, 245] on img at bounding box center [199, 245] width 16 height 16
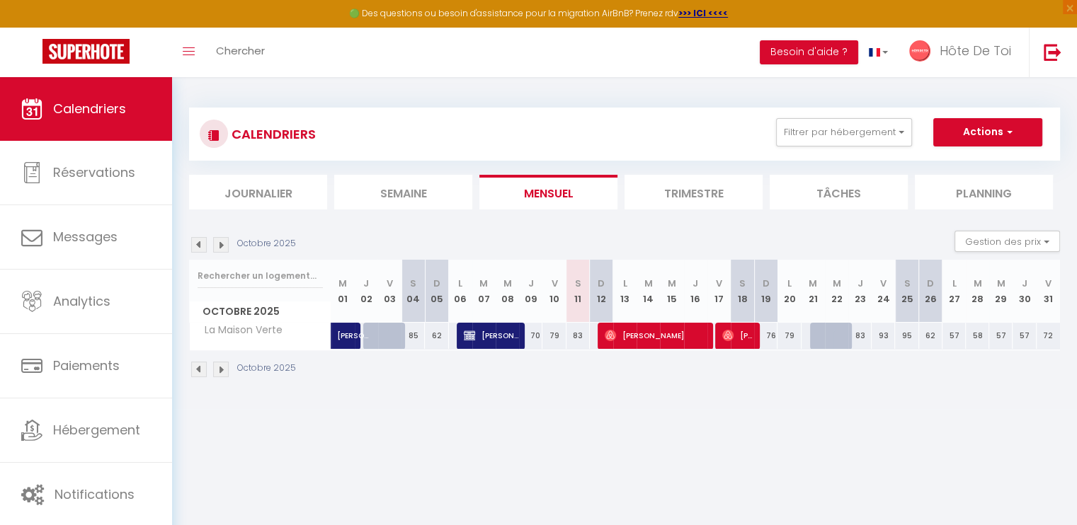
click at [195, 245] on img at bounding box center [199, 245] width 16 height 16
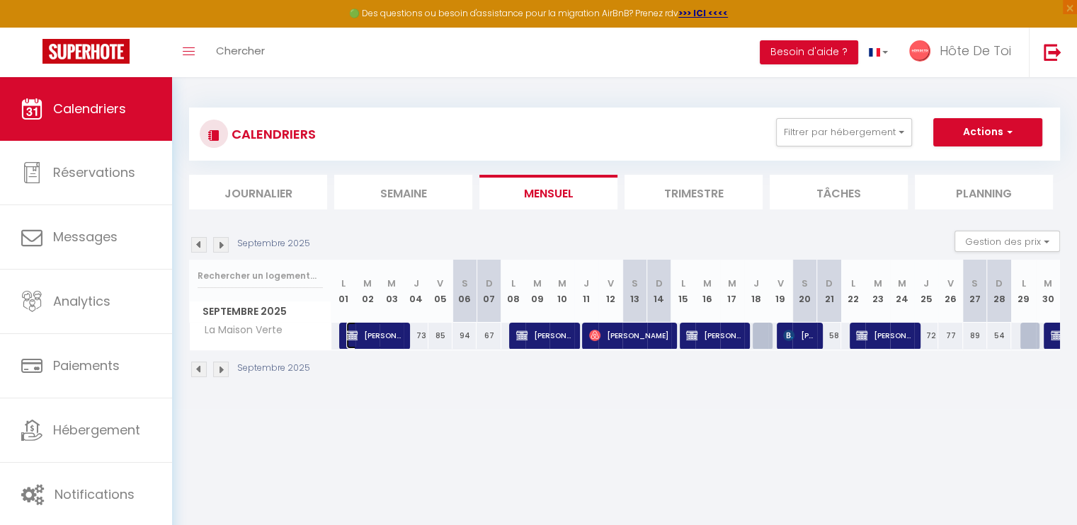
click at [378, 339] on span "[PERSON_NAME]" at bounding box center [374, 335] width 56 height 27
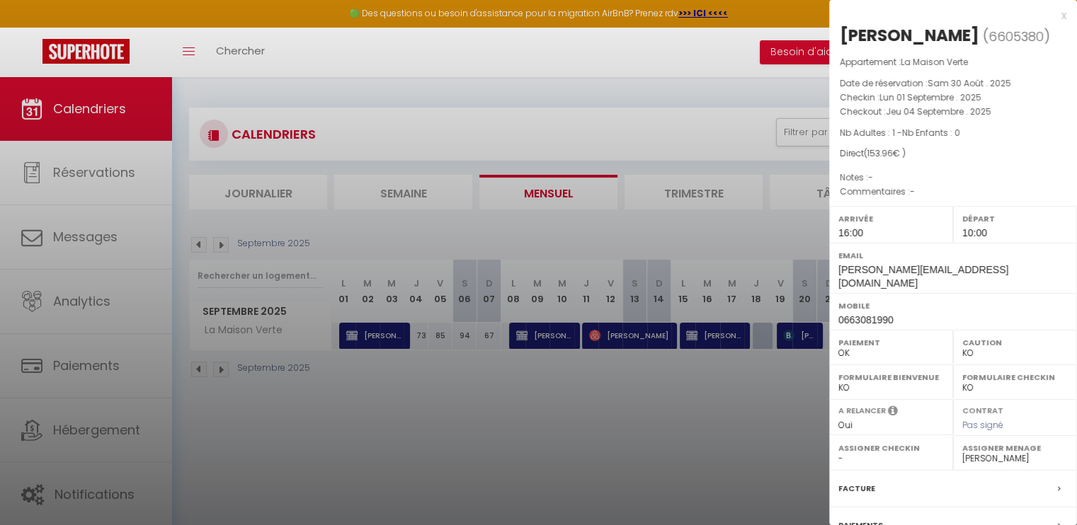
click at [666, 246] on div at bounding box center [538, 262] width 1077 height 525
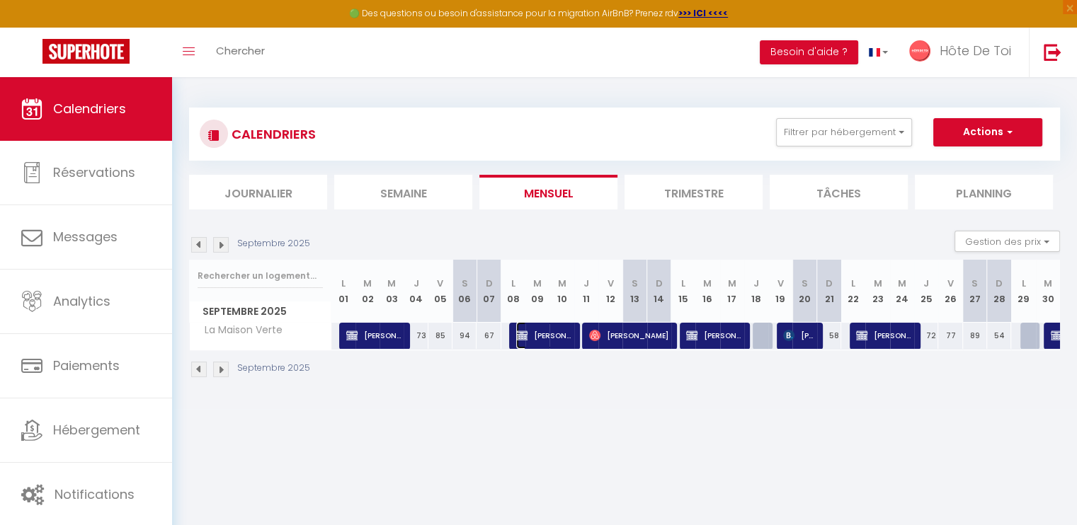
click at [555, 325] on span "[PERSON_NAME]" at bounding box center [544, 335] width 56 height 27
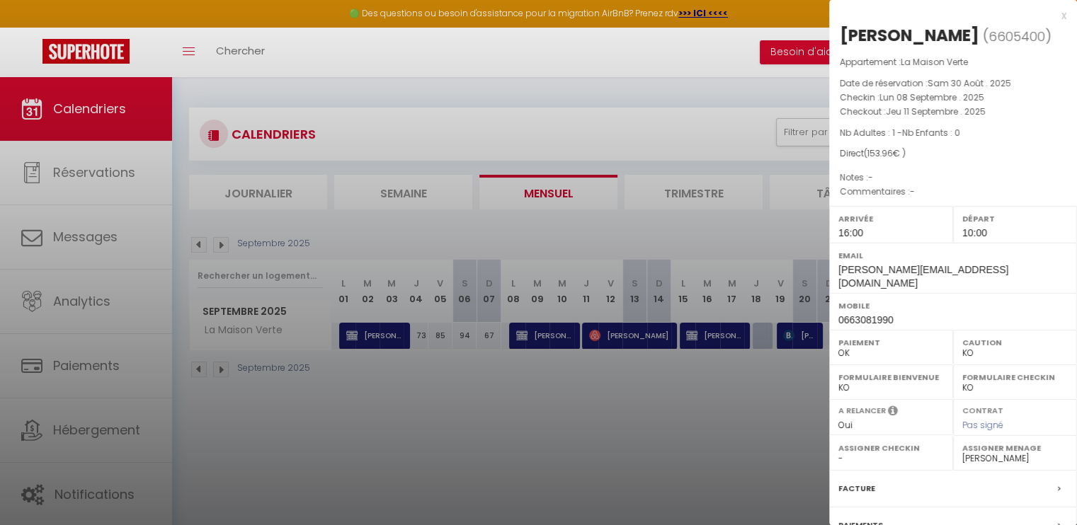
click at [703, 330] on div at bounding box center [538, 262] width 1077 height 525
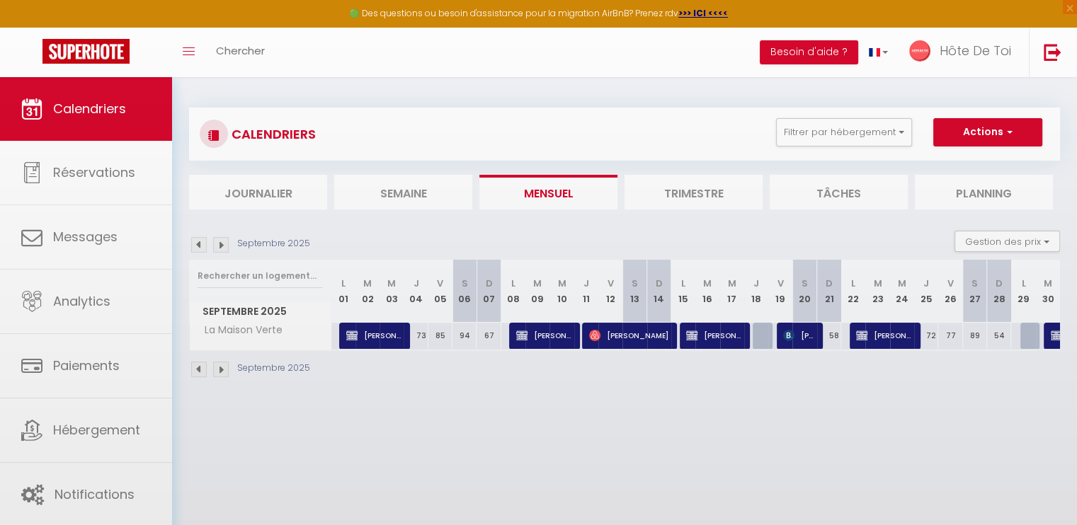
click at [703, 330] on div at bounding box center [538, 262] width 1077 height 525
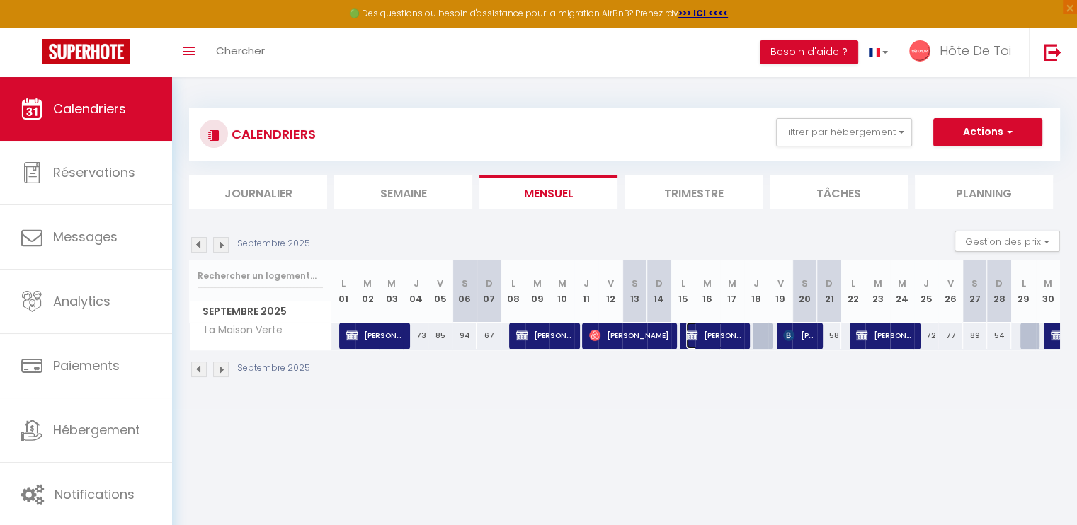
click at [703, 330] on span "[PERSON_NAME]" at bounding box center [714, 335] width 56 height 27
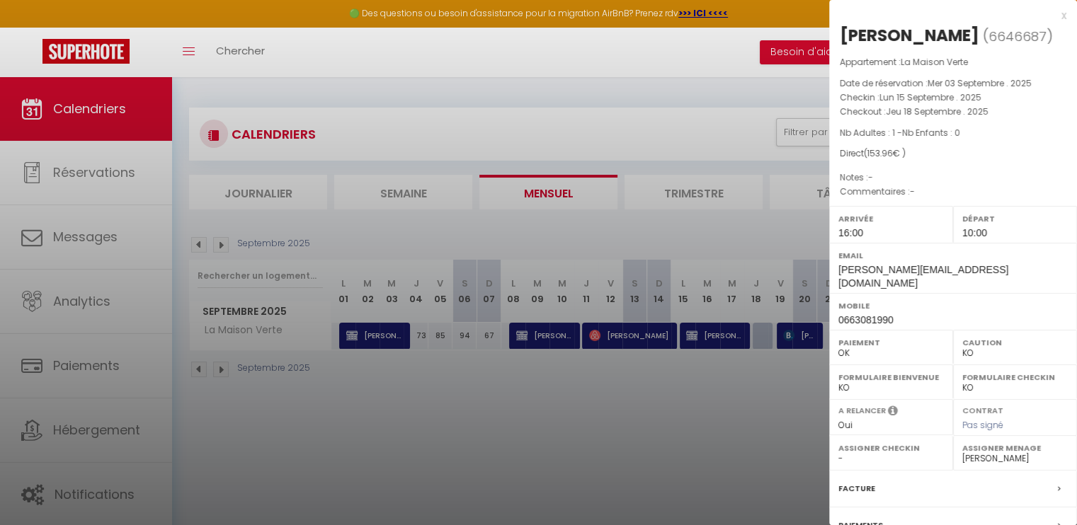
click at [759, 224] on div at bounding box center [538, 262] width 1077 height 525
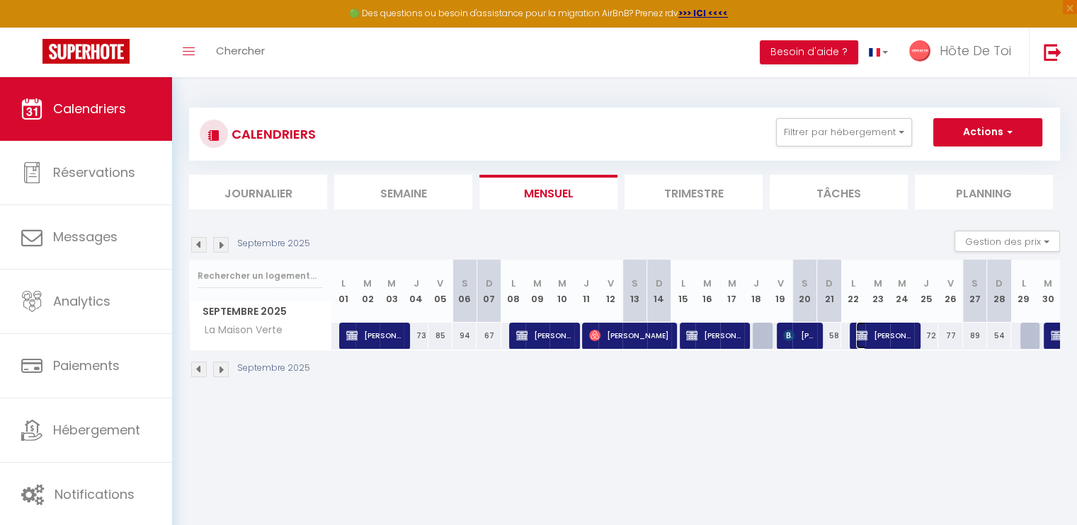
click at [863, 343] on span "[PERSON_NAME]" at bounding box center [884, 335] width 56 height 27
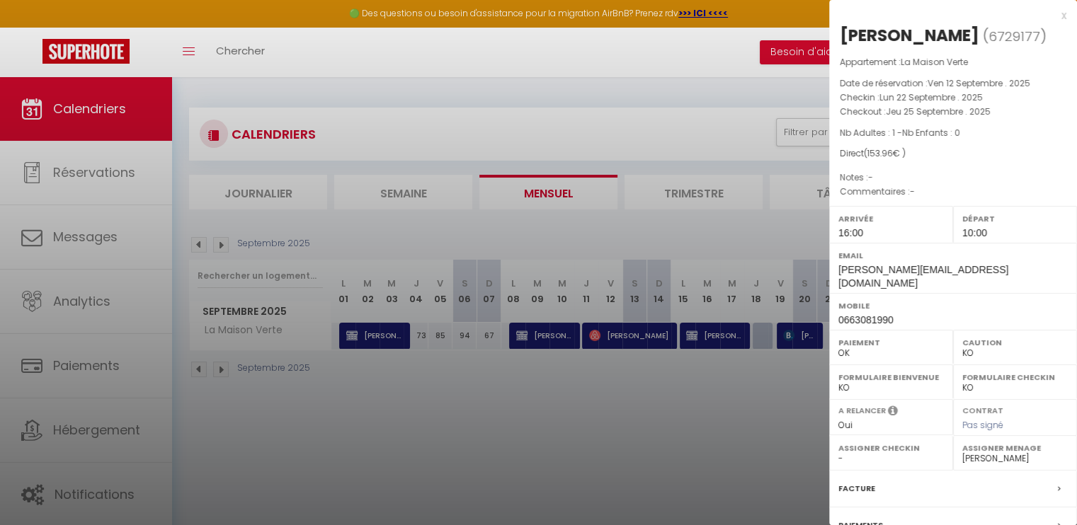
click at [787, 203] on div at bounding box center [538, 262] width 1077 height 525
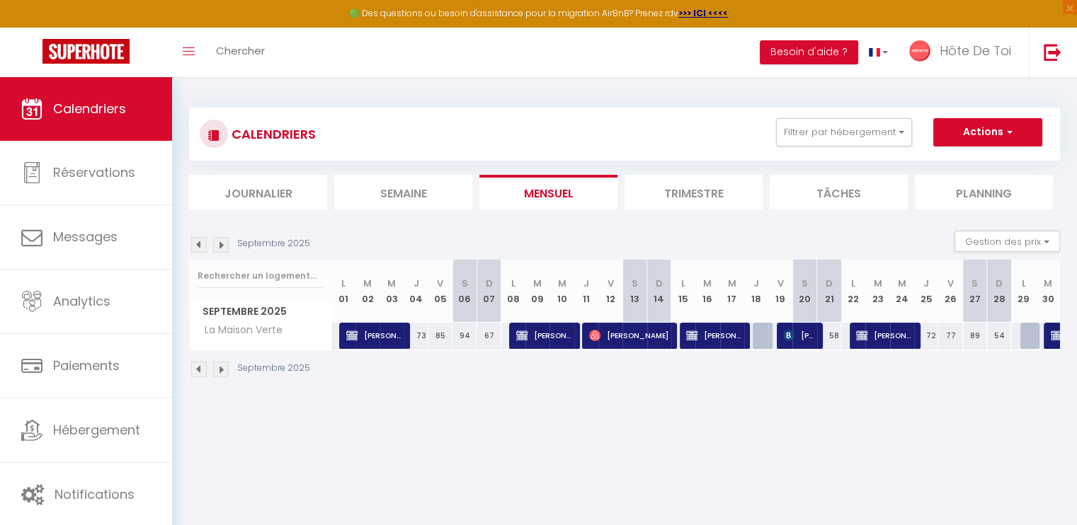
click at [1049, 334] on div at bounding box center [1056, 336] width 24 height 27
click at [1055, 337] on img at bounding box center [1056, 335] width 11 height 11
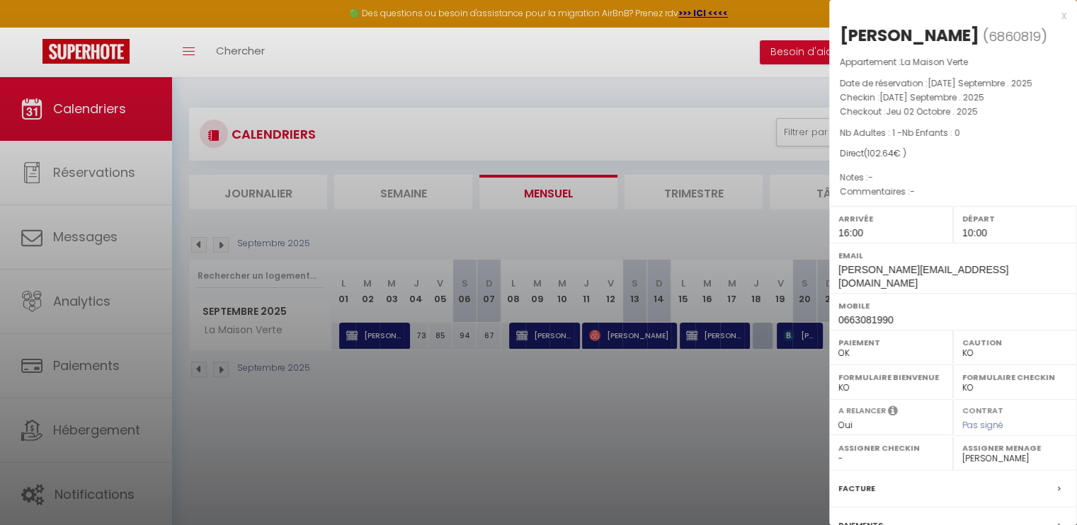
click at [739, 251] on div at bounding box center [538, 262] width 1077 height 525
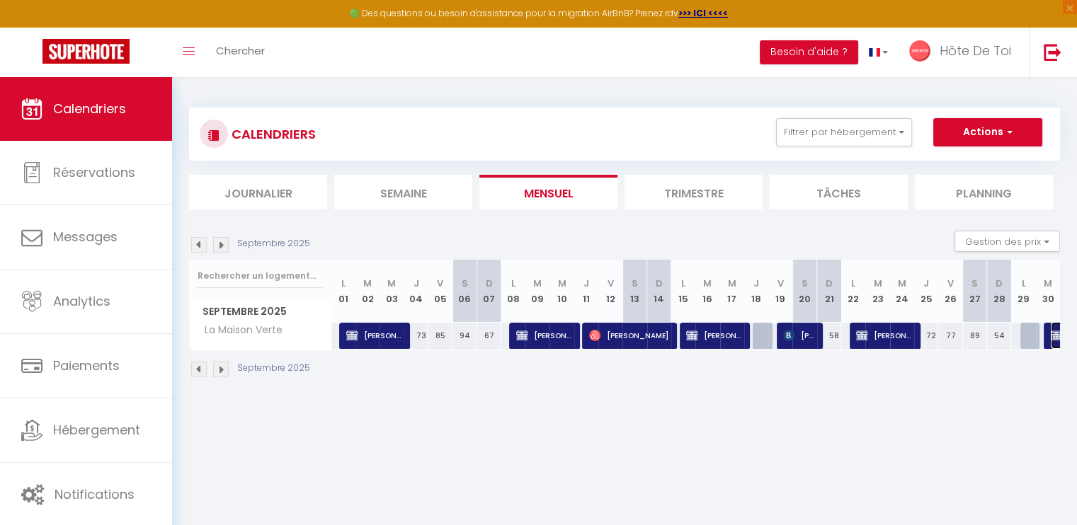
click at [1053, 333] on img at bounding box center [1056, 335] width 11 height 11
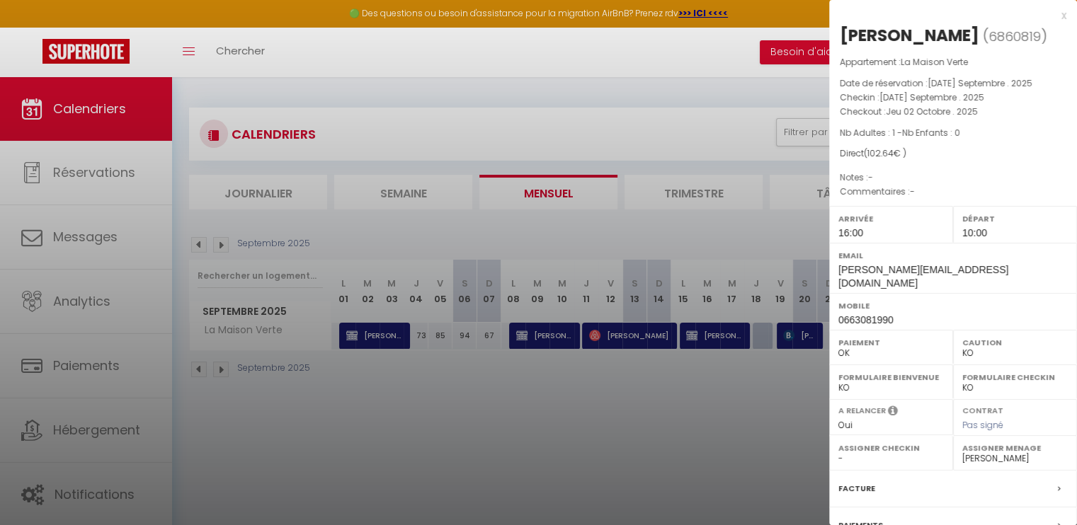
click at [691, 187] on div at bounding box center [538, 262] width 1077 height 525
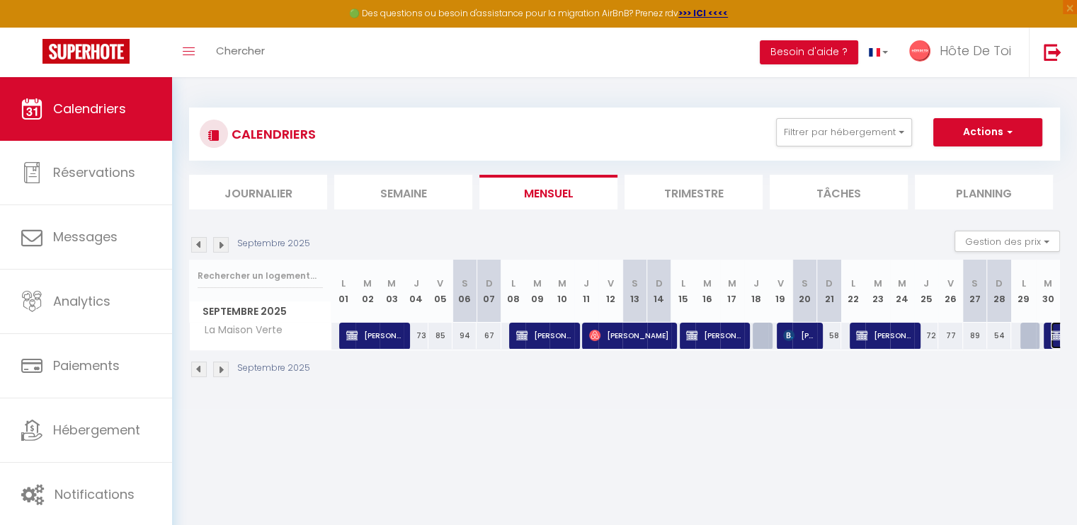
click at [1053, 339] on img at bounding box center [1056, 335] width 11 height 11
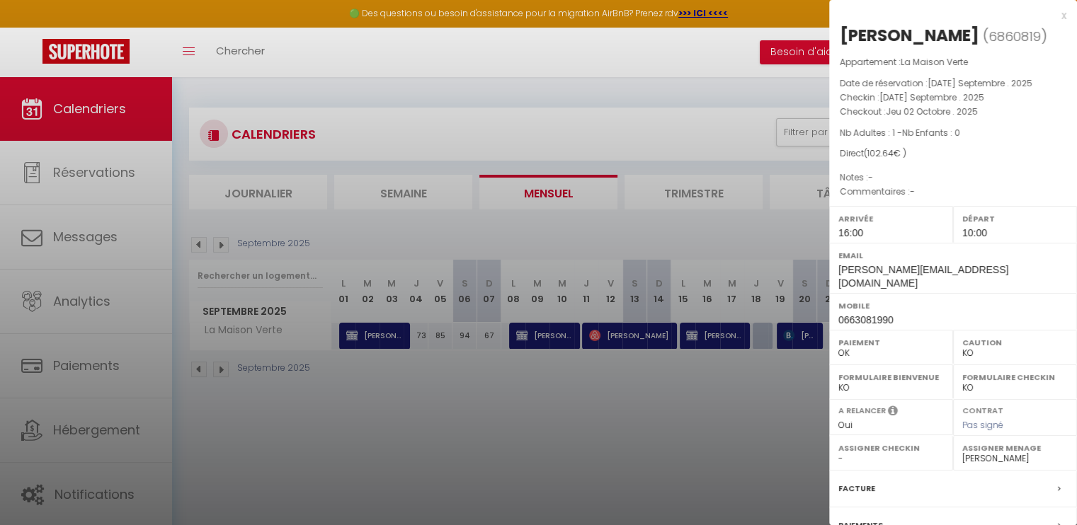
click at [550, 338] on div at bounding box center [538, 262] width 1077 height 525
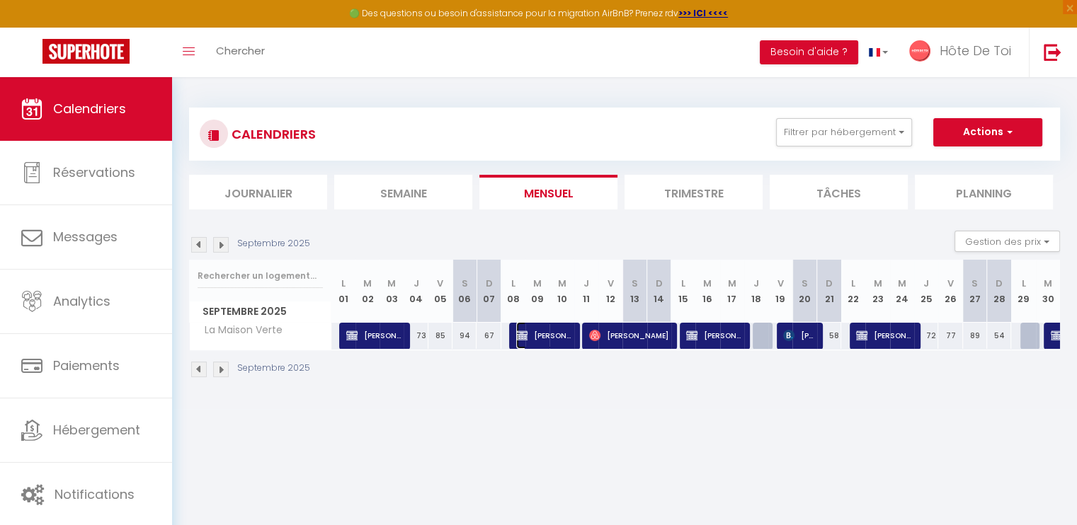
click at [550, 338] on span "[PERSON_NAME]" at bounding box center [544, 335] width 56 height 27
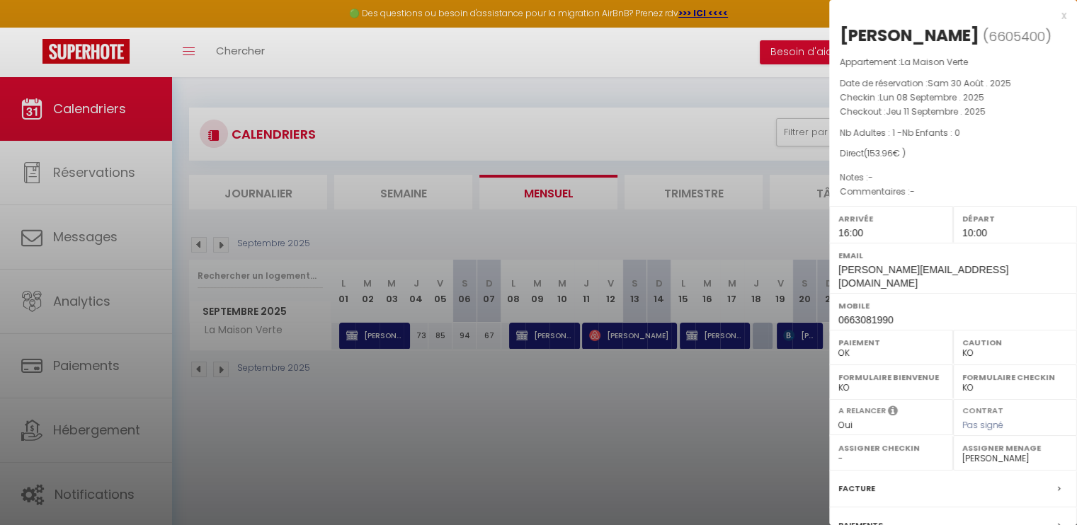
click at [428, 287] on div at bounding box center [538, 262] width 1077 height 525
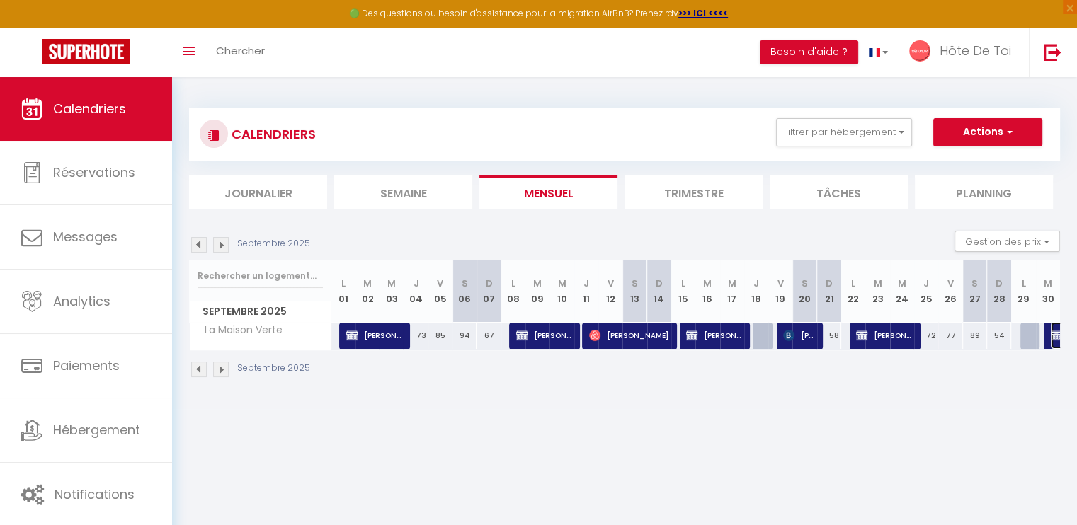
click at [1054, 334] on img at bounding box center [1056, 335] width 11 height 11
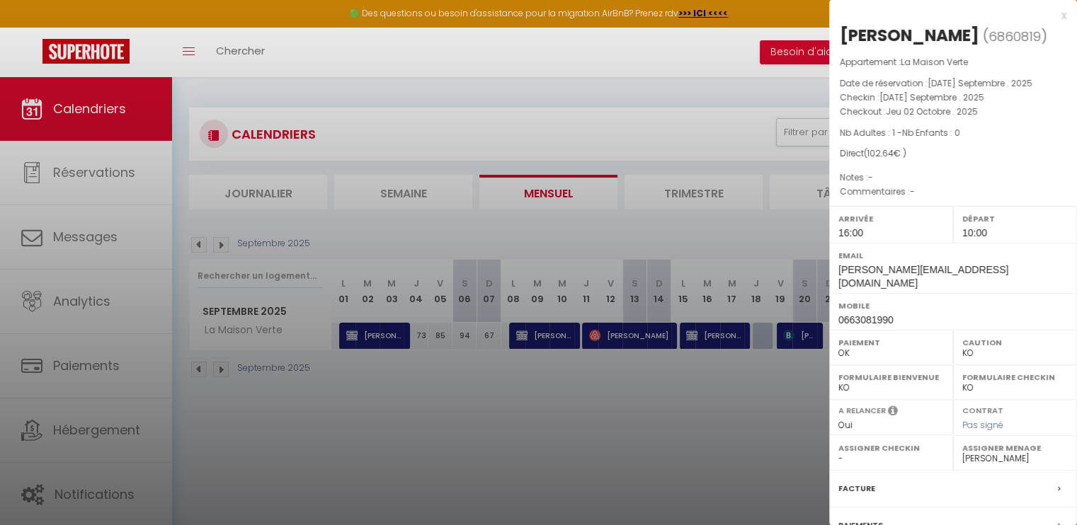
click at [646, 186] on div at bounding box center [538, 262] width 1077 height 525
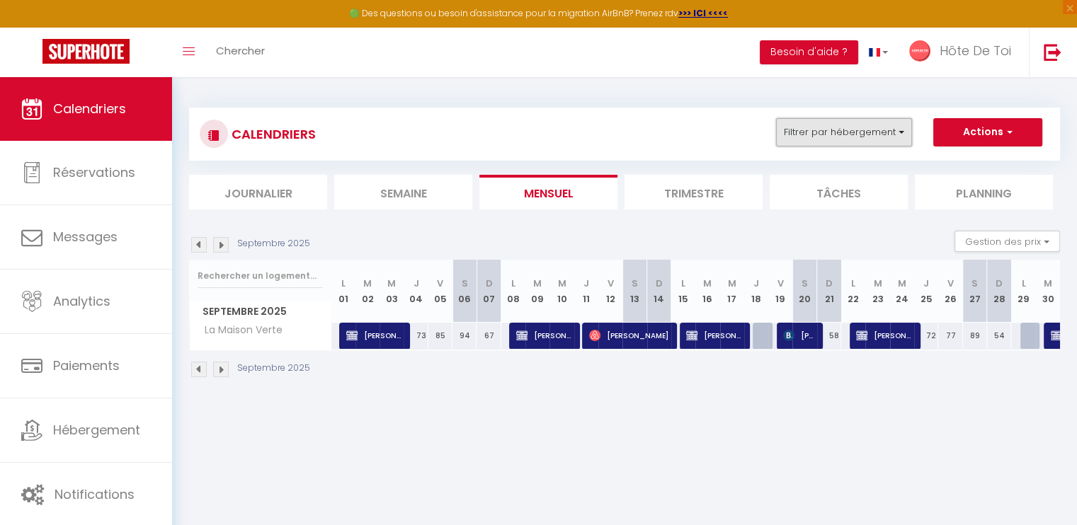
click at [889, 122] on button "Filtrer par hébergement" at bounding box center [844, 132] width 136 height 28
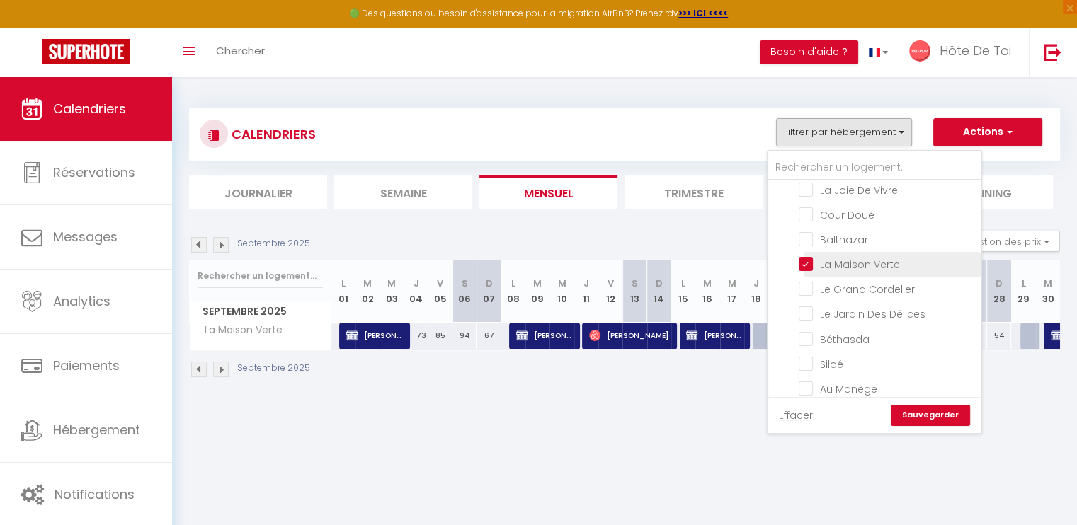
click at [807, 256] on input "La Maison Verte" at bounding box center [887, 263] width 177 height 14
checkbox input "false"
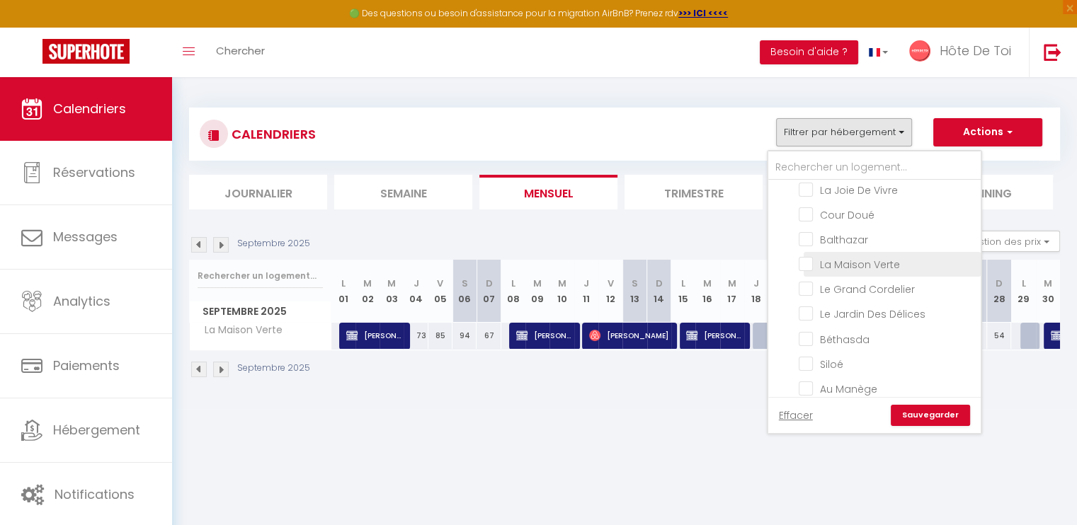
checkbox input "false"
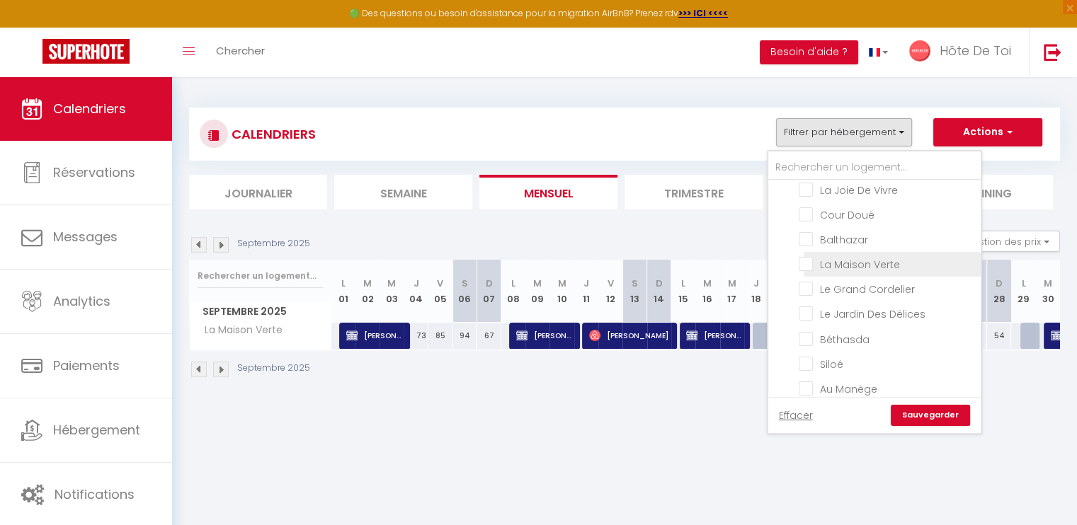
checkbox input "false"
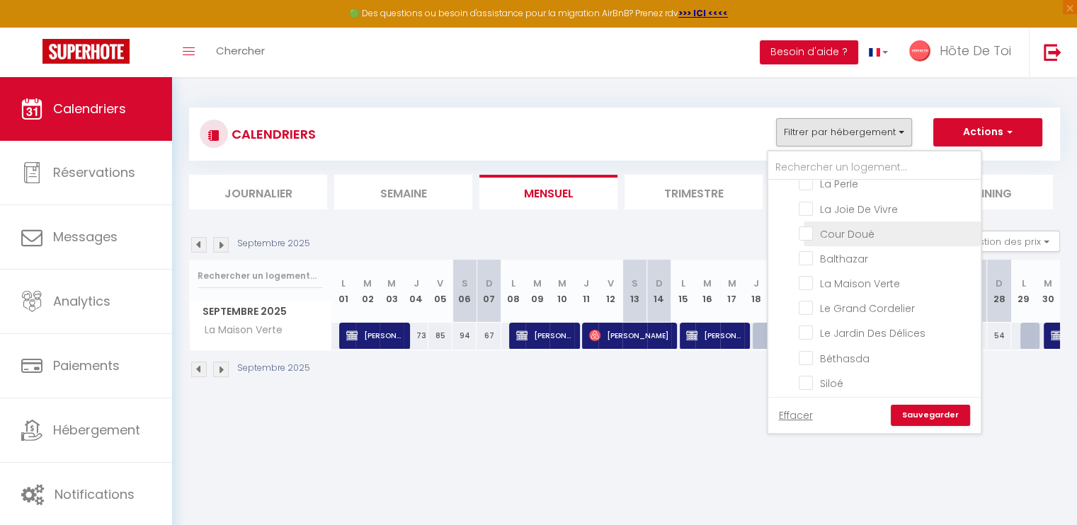
scroll to position [203, 0]
click at [808, 229] on input "Cour Doué" at bounding box center [887, 236] width 177 height 14
checkbox input "true"
checkbox input "false"
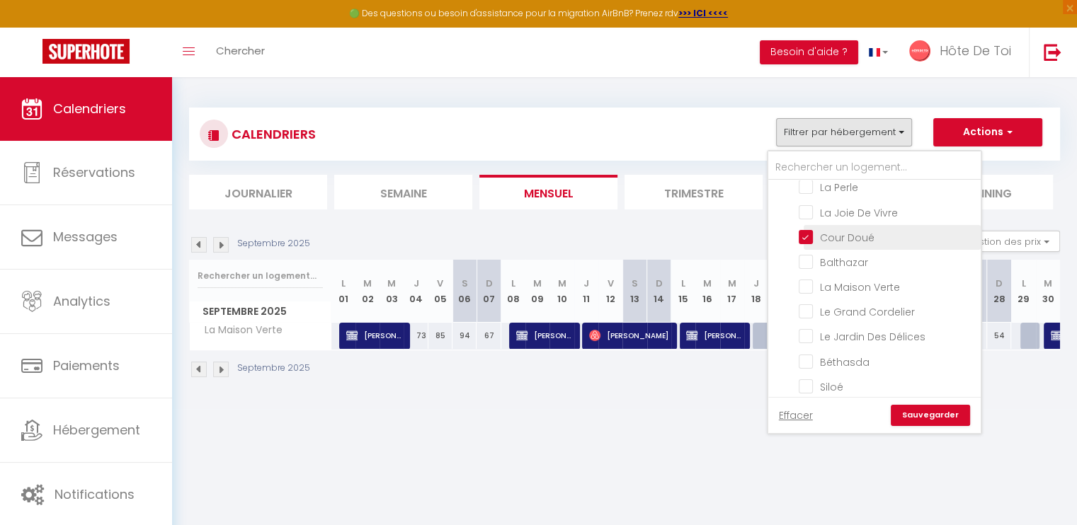
checkbox input "false"
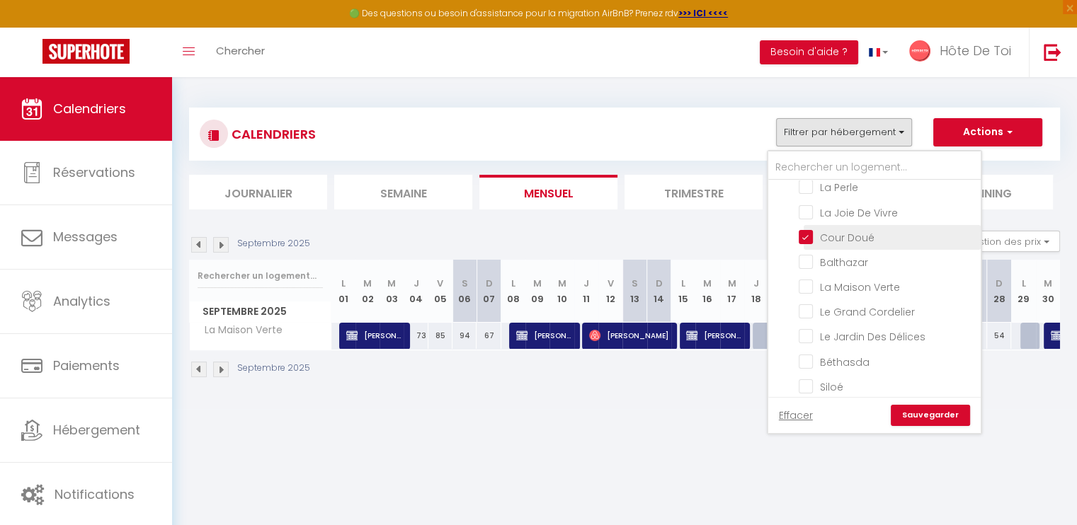
checkbox input "false"
click at [935, 409] on link "Sauvegarder" at bounding box center [930, 415] width 79 height 21
